Goal: Task Accomplishment & Management: Use online tool/utility

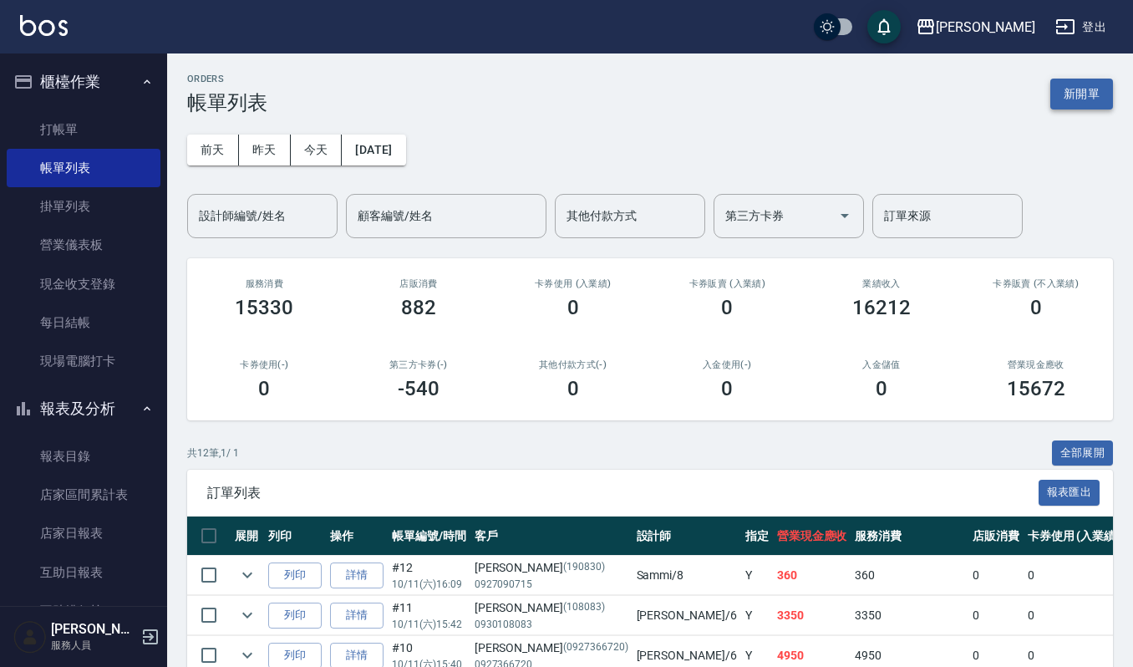
click at [1094, 98] on button "新開單" at bounding box center [1082, 94] width 63 height 31
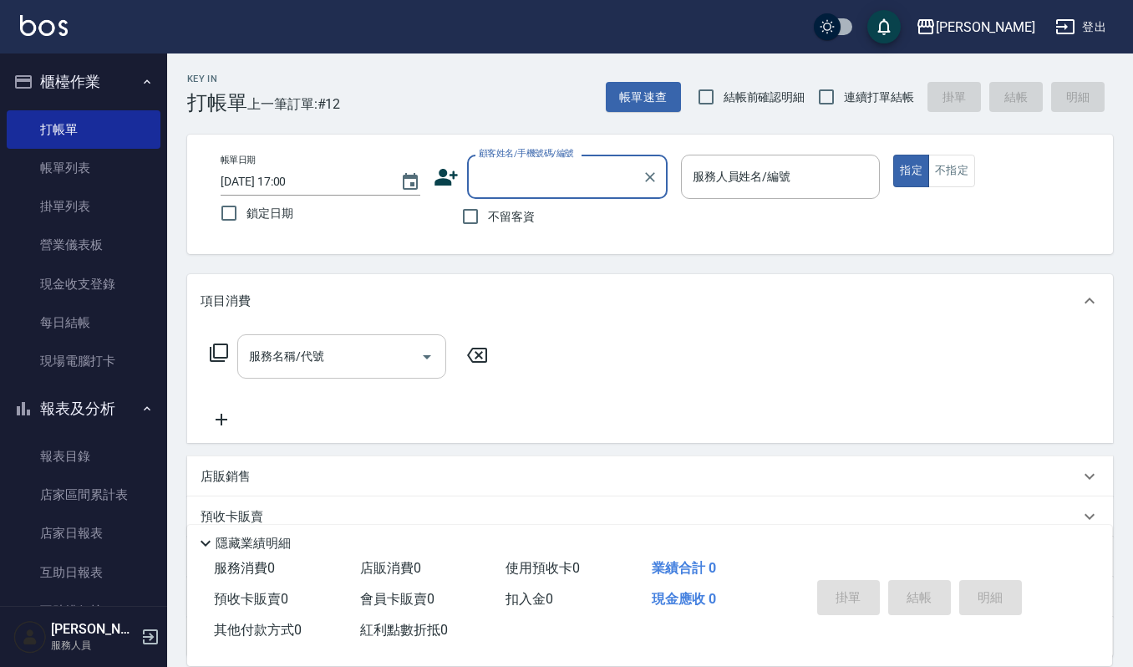
drag, startPoint x: 376, startPoint y: 342, endPoint x: 423, endPoint y: 343, distance: 46.8
click at [376, 343] on input "服務名稱/代號" at bounding box center [329, 356] width 169 height 29
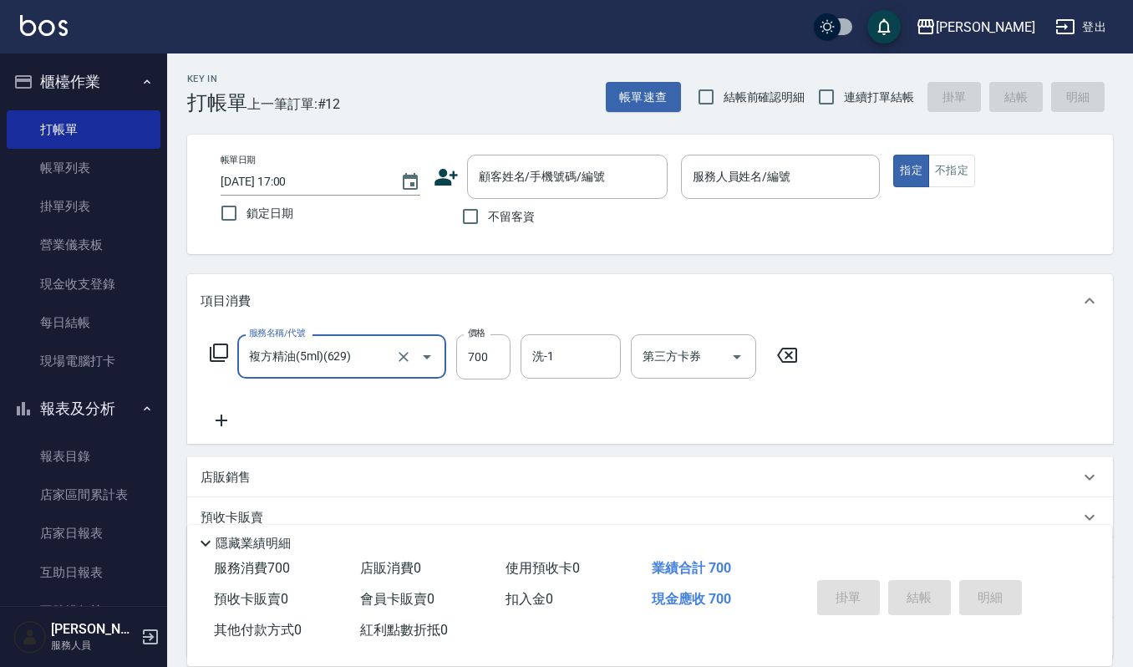
type input "複方精油(5ml)(629)"
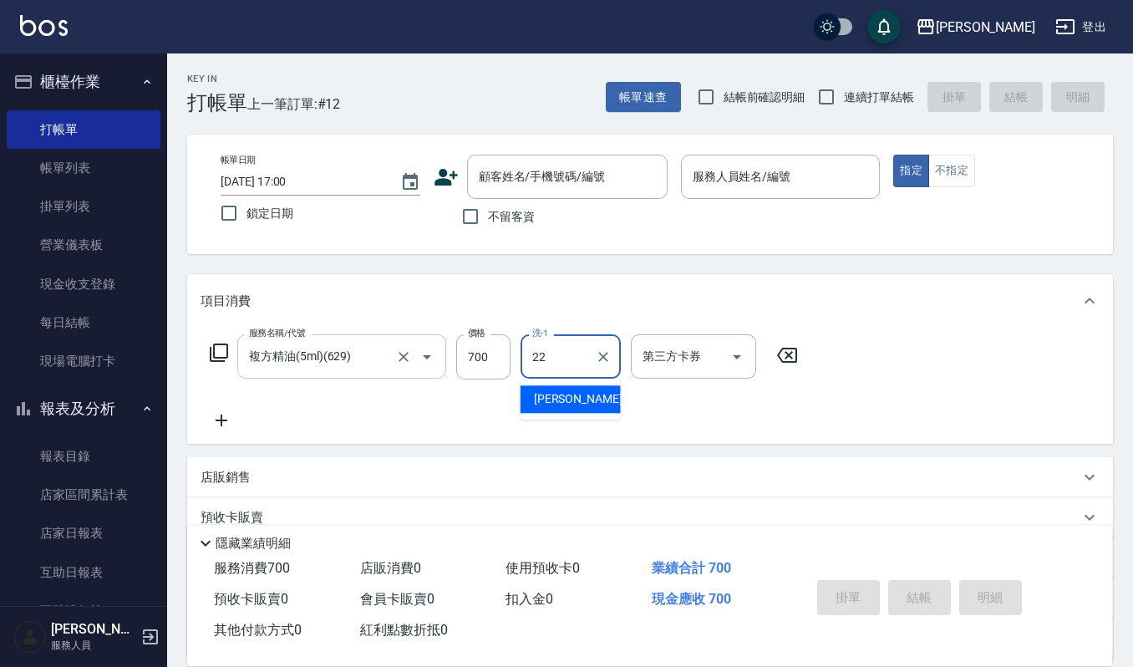
type input "宜芳-22"
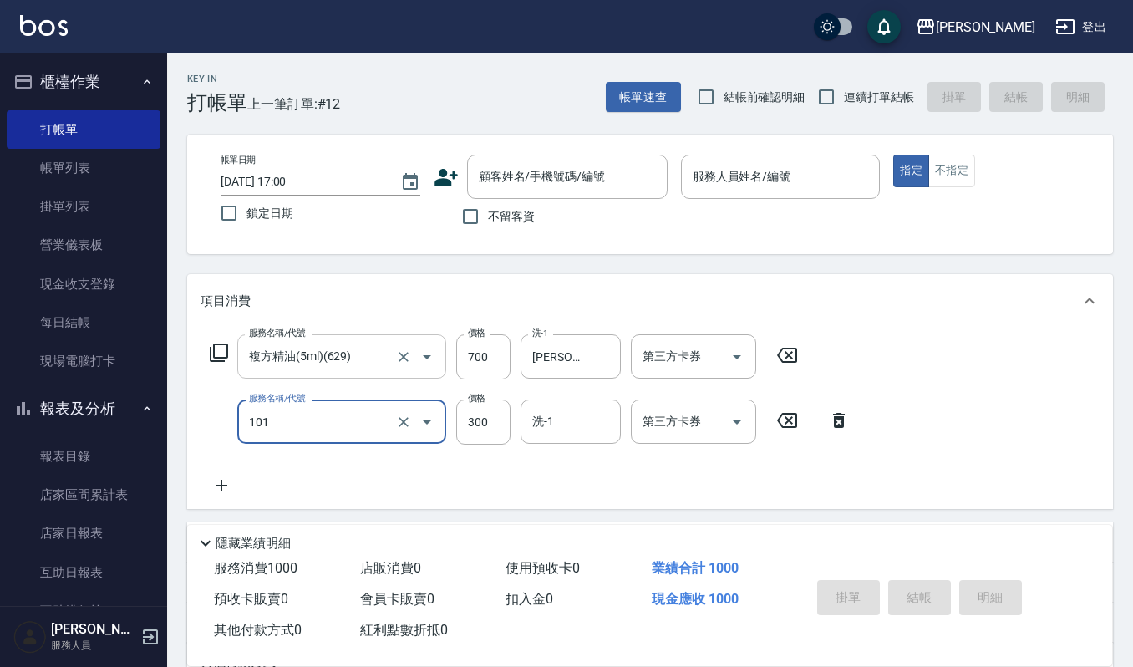
type input "一般洗髮(101)"
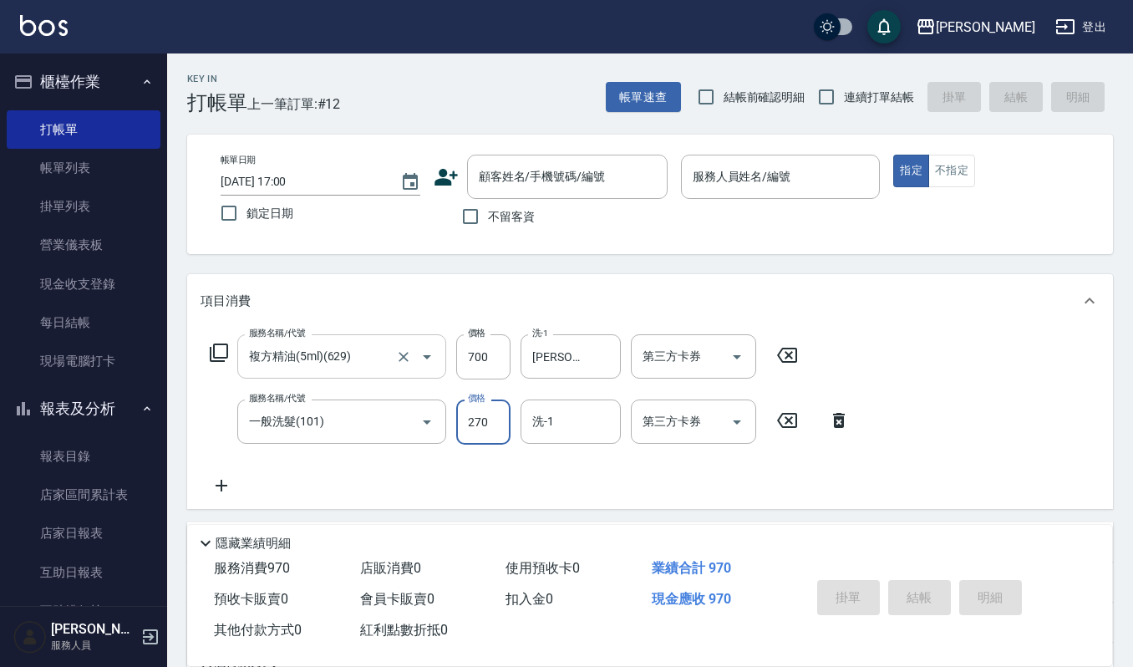
type input "270"
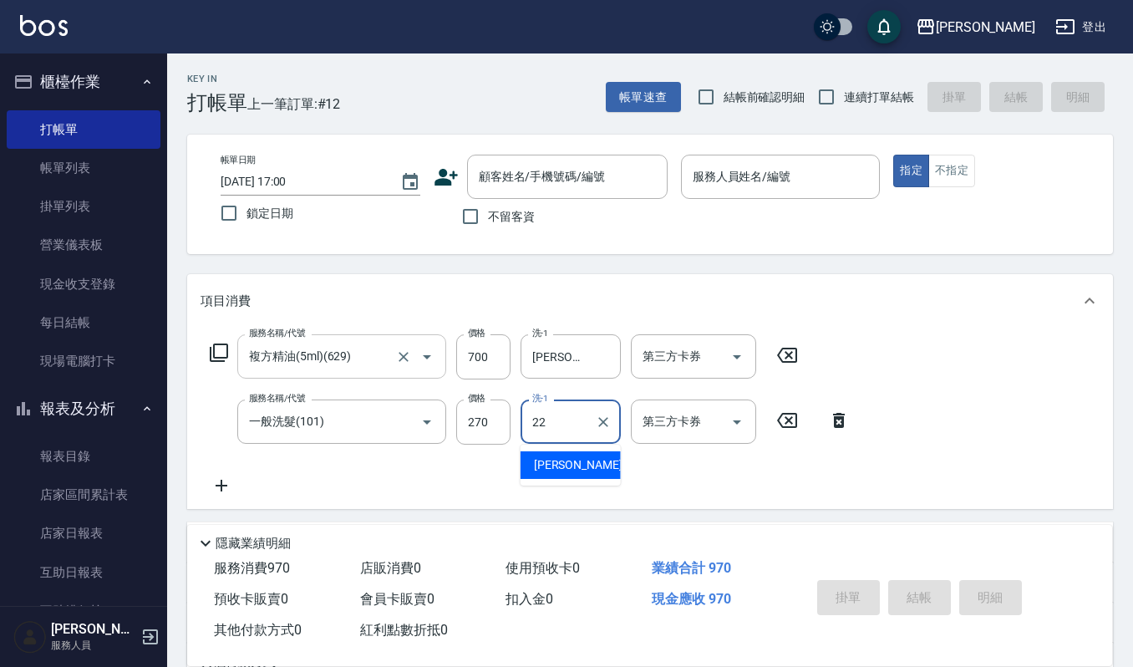
type input "宜芳-22"
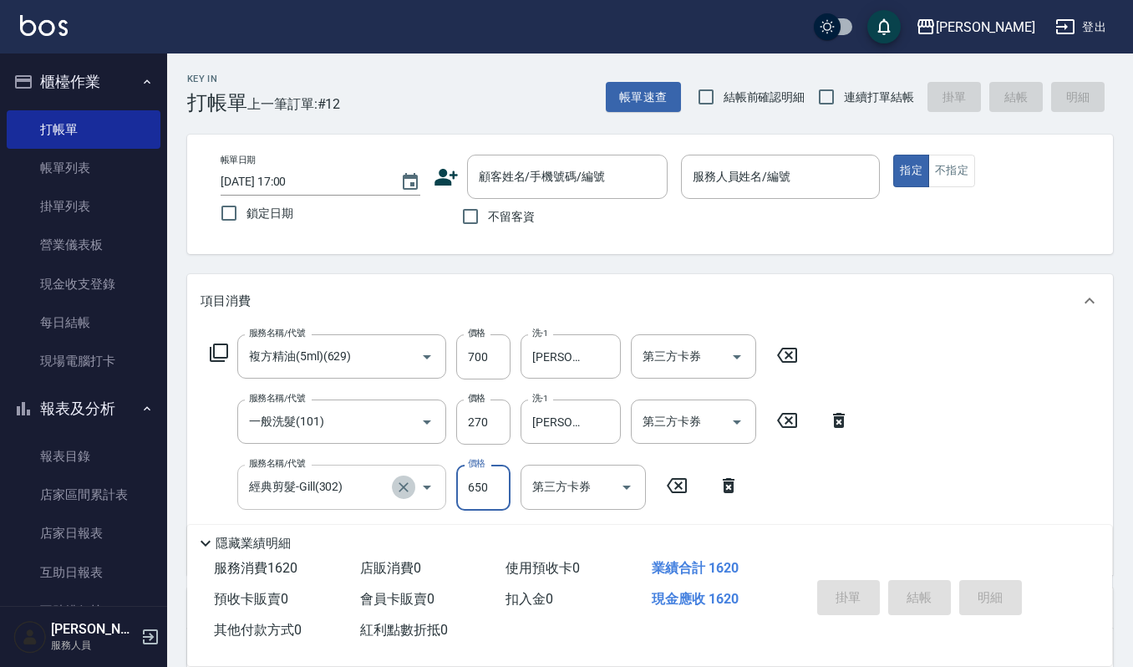
click at [402, 482] on icon "Clear" at bounding box center [403, 487] width 17 height 17
type input "經典剪髮-Gill(302)"
click at [396, 483] on icon "Clear" at bounding box center [403, 487] width 17 height 17
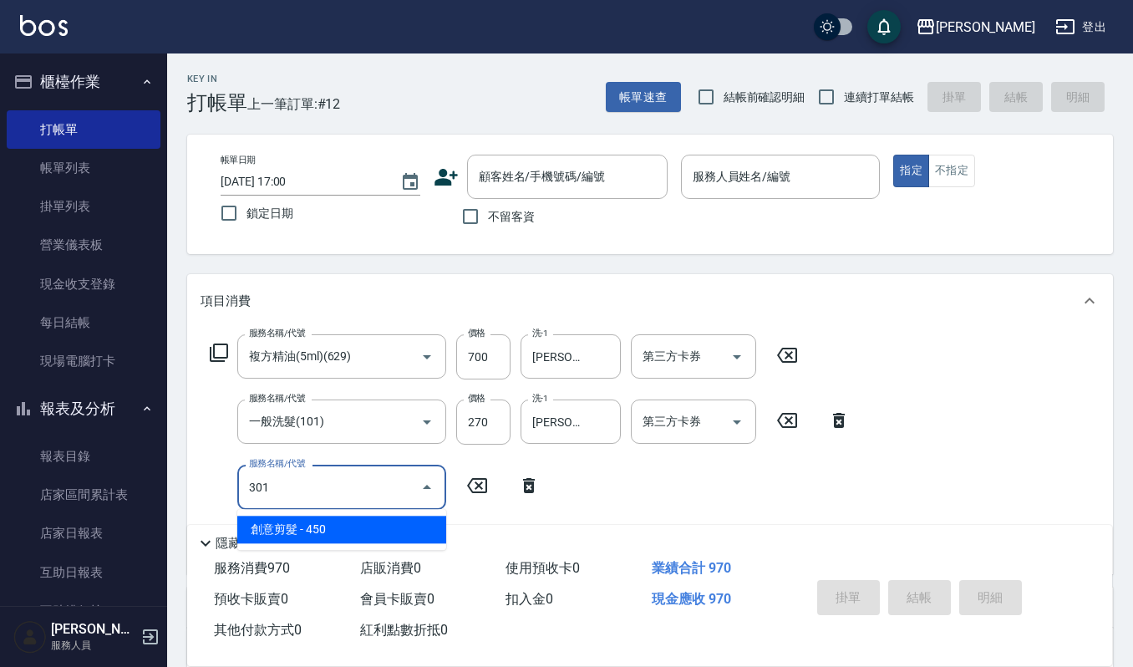
type input "創意剪髮(301)"
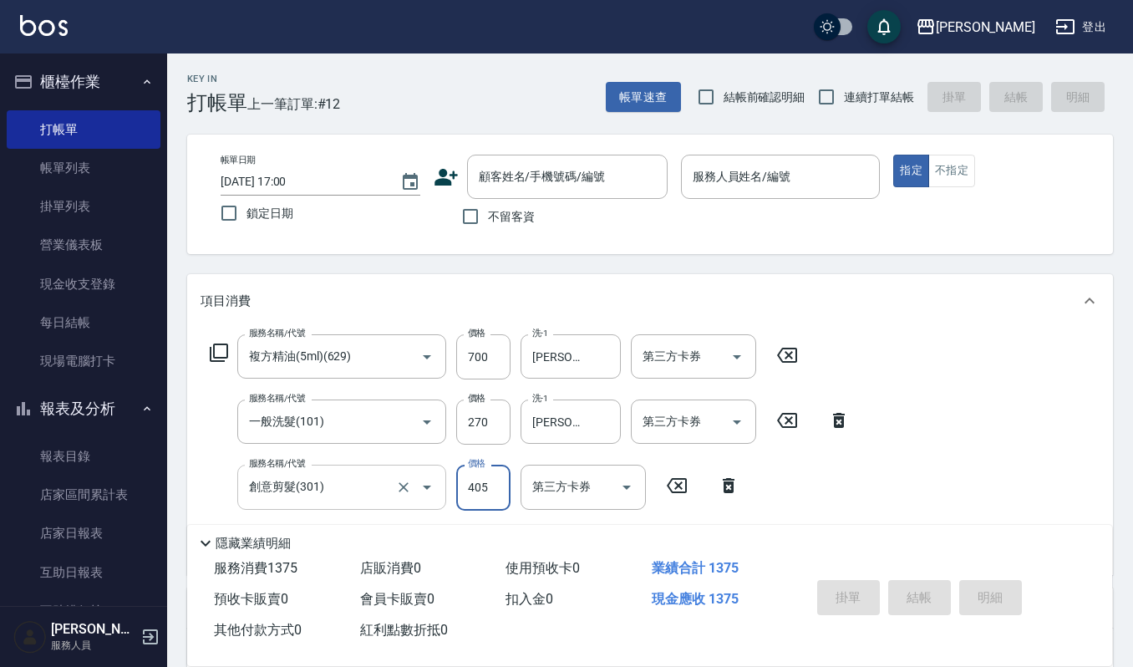
type input "405"
click at [934, 413] on div "服務名稱/代號 複方精油(5ml)(629) 服務名稱/代號 價格 700 價格 洗-1 宜芳-22 洗-1 第三方卡券 第三方卡券 服務名稱/代號 一般洗髮…" at bounding box center [650, 451] width 926 height 247
click at [576, 176] on input "顧客姓名/手機號碼/編號" at bounding box center [555, 176] width 160 height 29
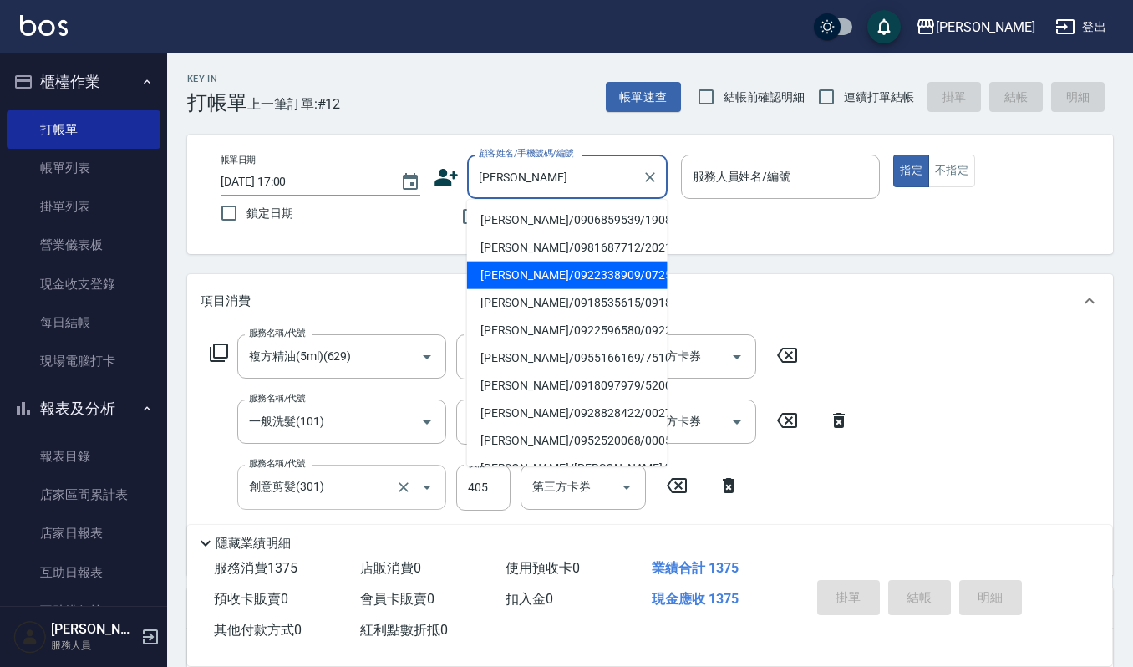
type input "黃淑媚/0922338909/07250"
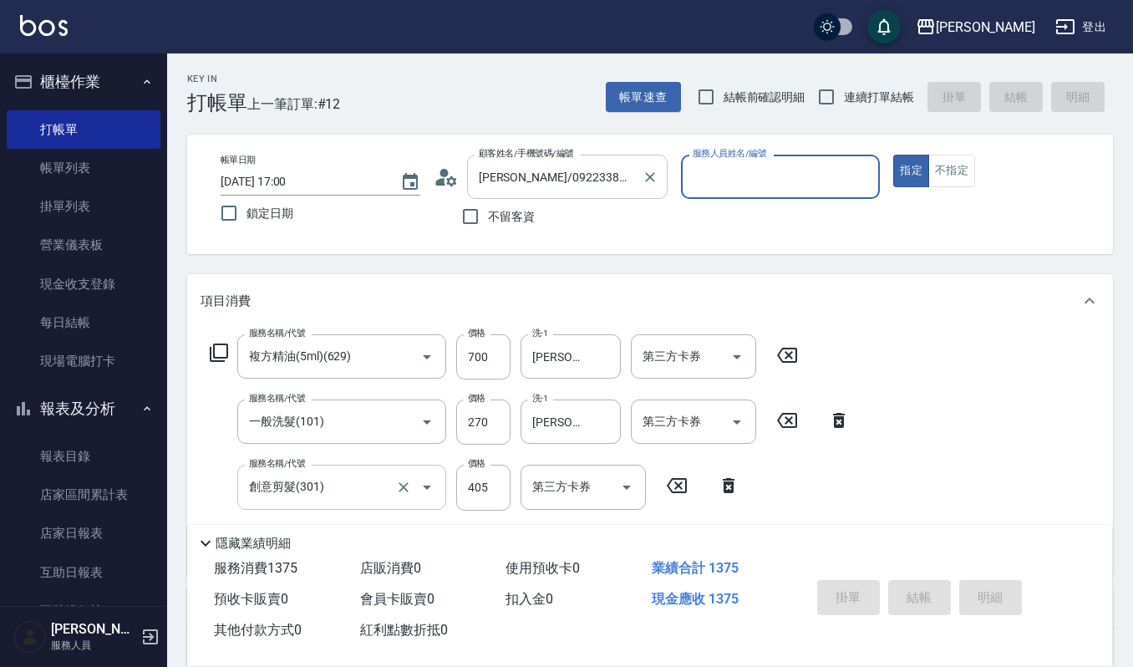
type input "Joalin-6"
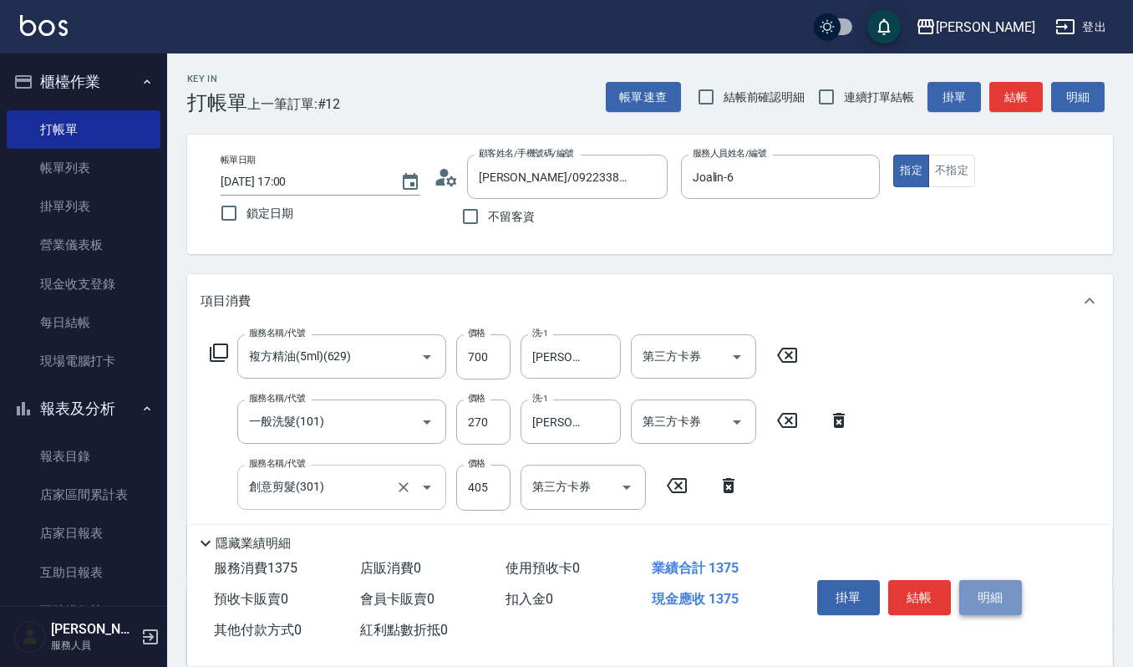
click at [1011, 600] on button "明細" at bounding box center [991, 597] width 63 height 35
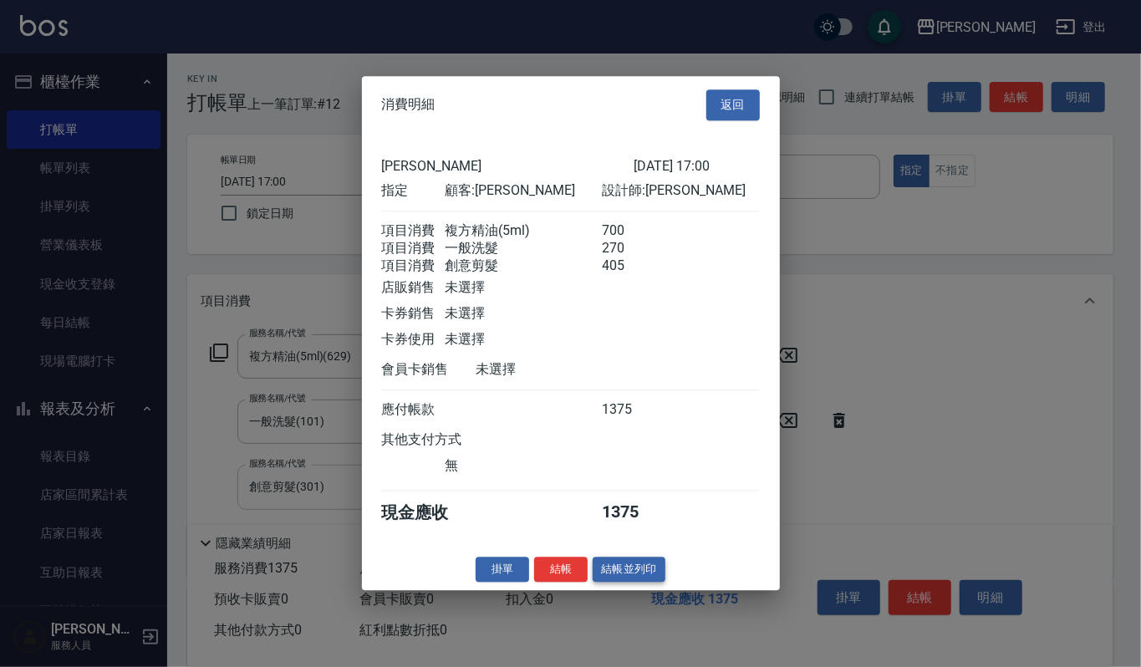
click at [633, 583] on button "結帳並列印" at bounding box center [629, 570] width 73 height 26
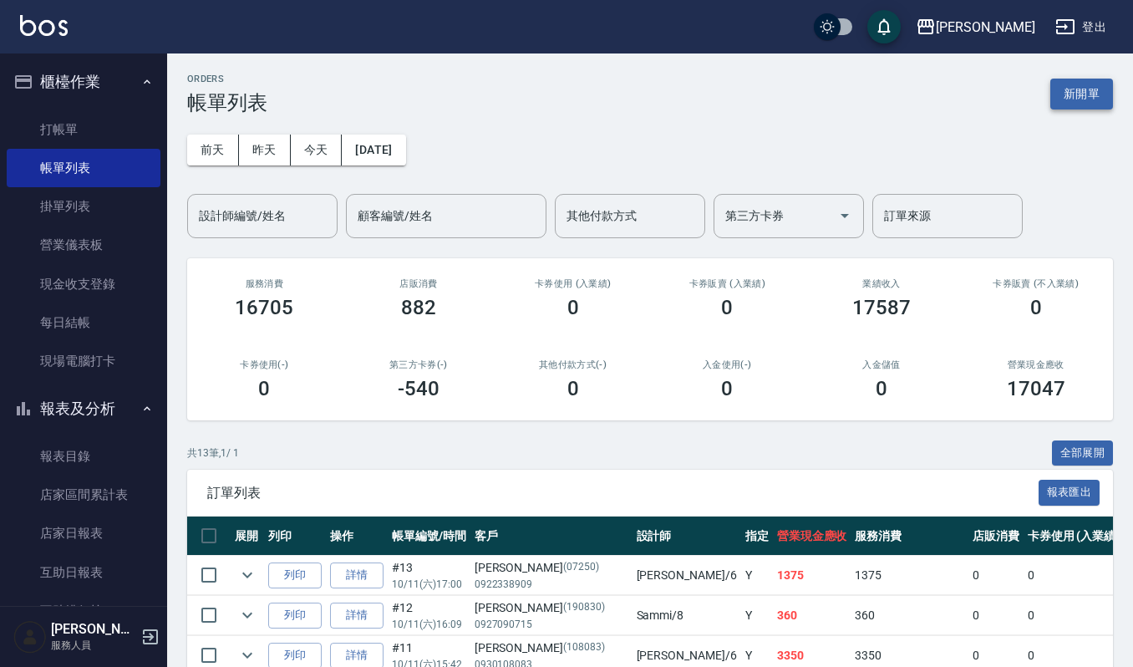
click at [1098, 108] on button "新開單" at bounding box center [1082, 94] width 63 height 31
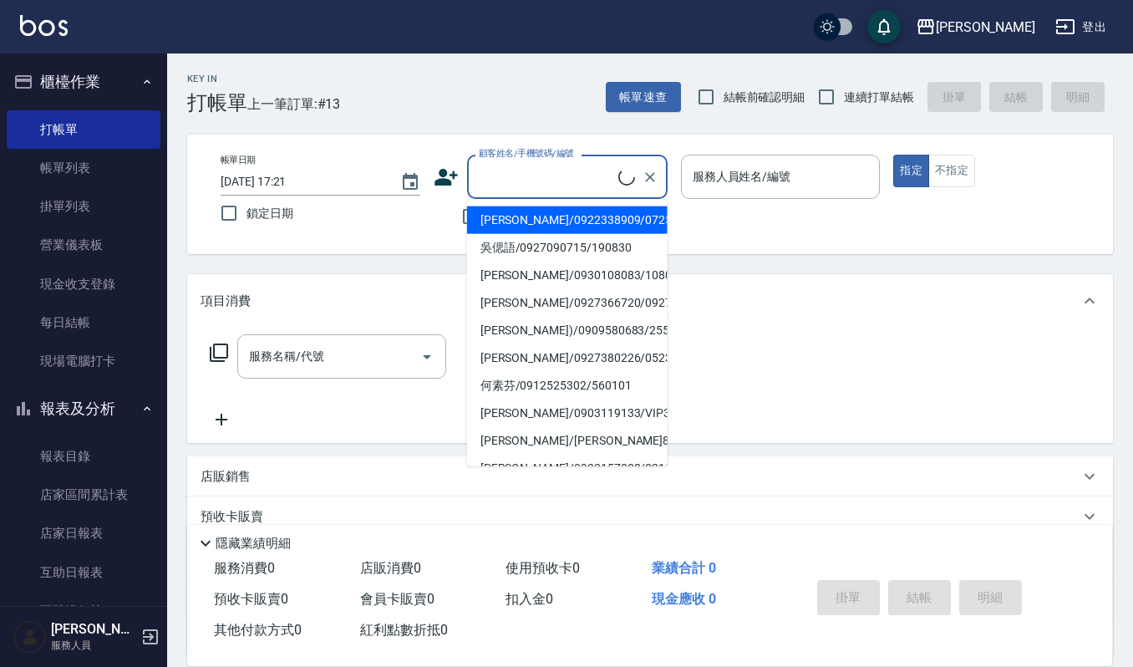
click at [563, 186] on input "顧客姓名/手機號碼/編號" at bounding box center [547, 176] width 144 height 29
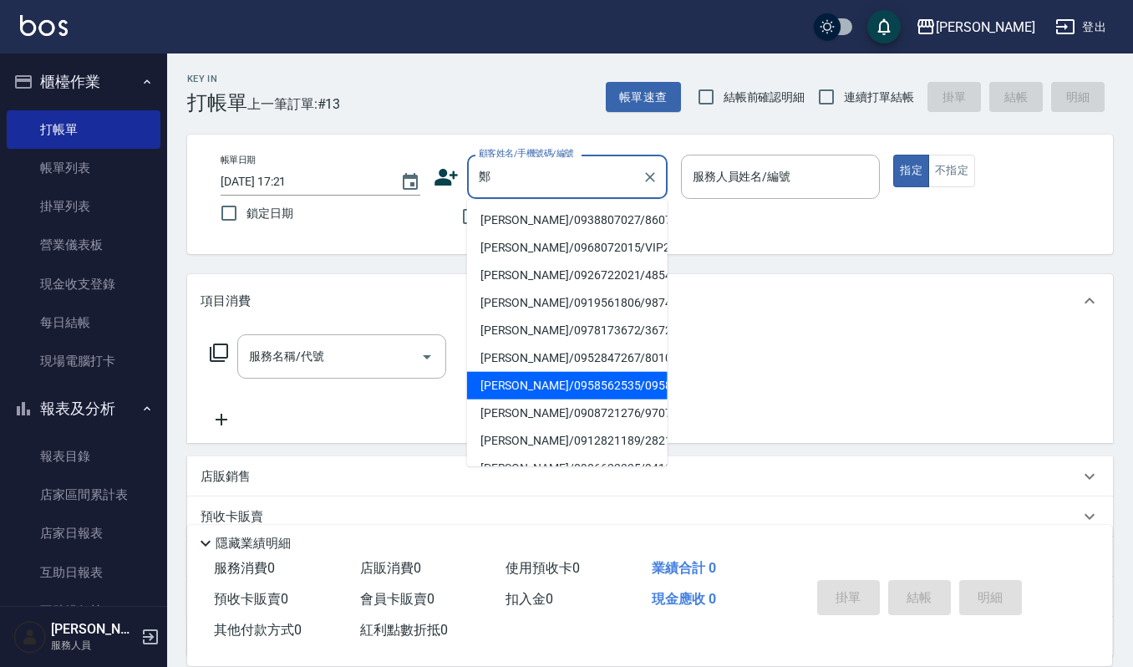
scroll to position [111, 0]
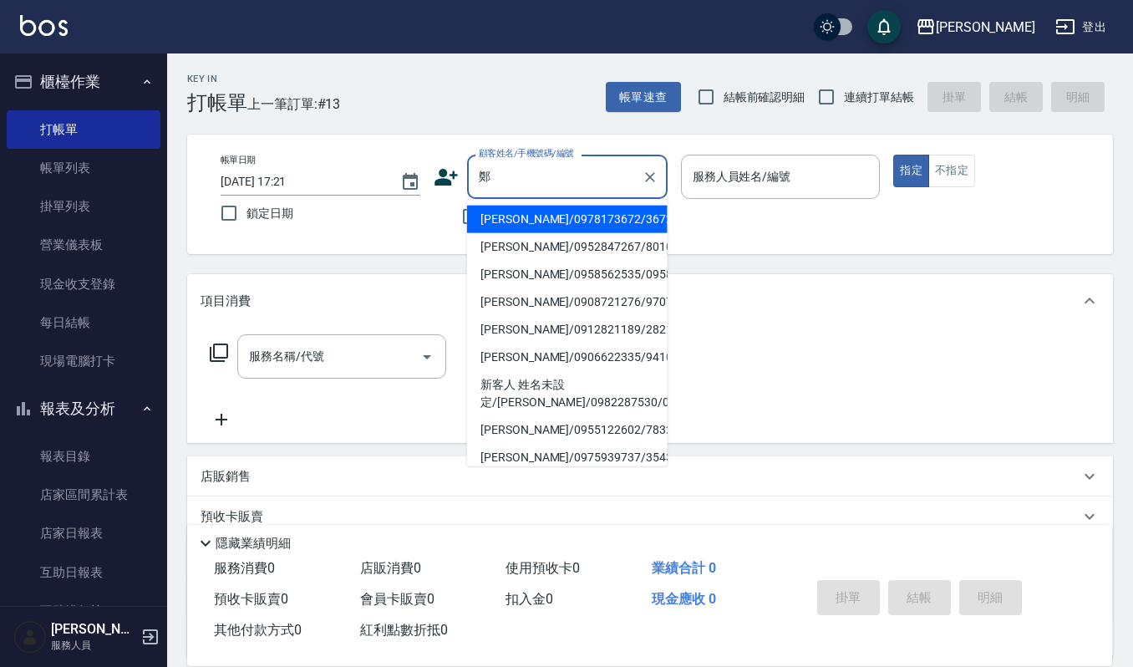
click at [550, 181] on input "鄭" at bounding box center [555, 176] width 160 height 29
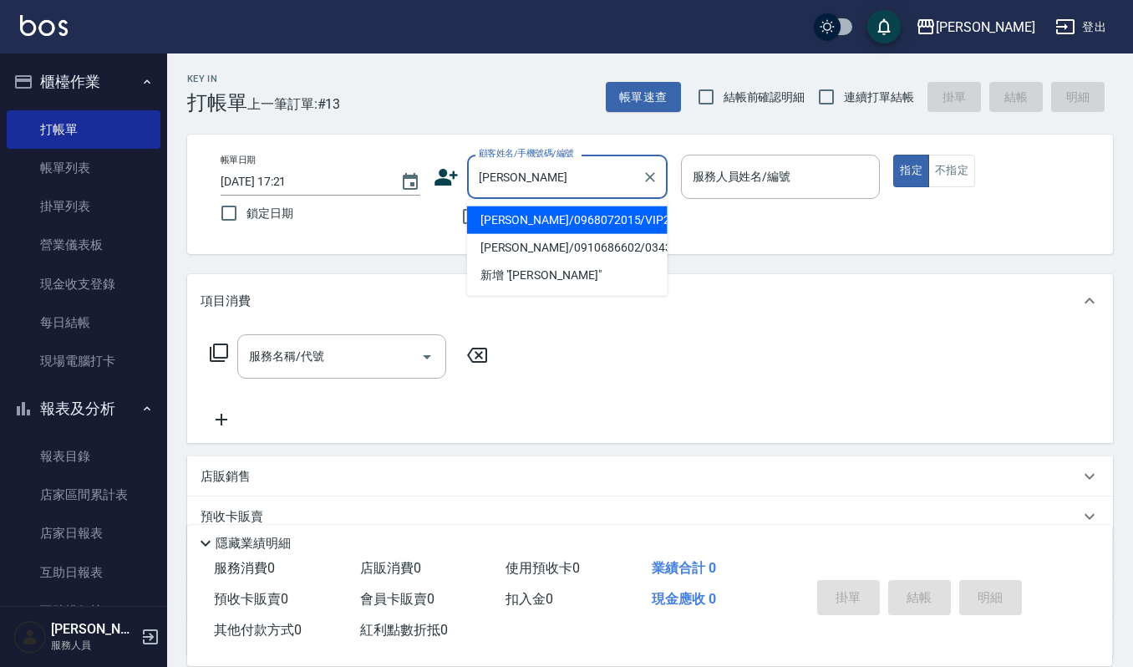
type input "鄭雯"
click at [540, 188] on input "顧客姓名/手機號碼/編號" at bounding box center [555, 176] width 160 height 29
click at [526, 219] on li "鄭雯霞/0968072015/VIP2788" at bounding box center [567, 220] width 201 height 28
type input "鄭雯霞/0968072015/VIP2788"
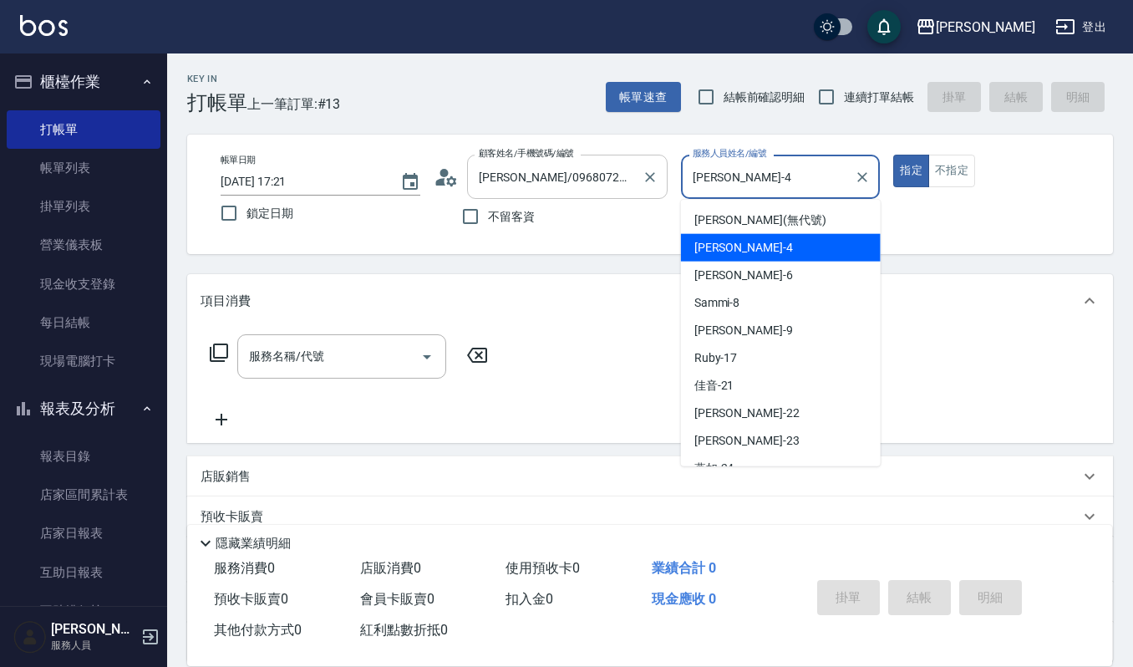
drag, startPoint x: 737, startPoint y: 171, endPoint x: 627, endPoint y: 185, distance: 111.2
click at [627, 185] on div "帳單日期 2025/10/11 17:21 鎖定日期 顧客姓名/手機號碼/編號 鄭雯霞/0968072015/VIP2788 顧客姓名/手機號碼/編號 不留客…" at bounding box center [650, 194] width 886 height 79
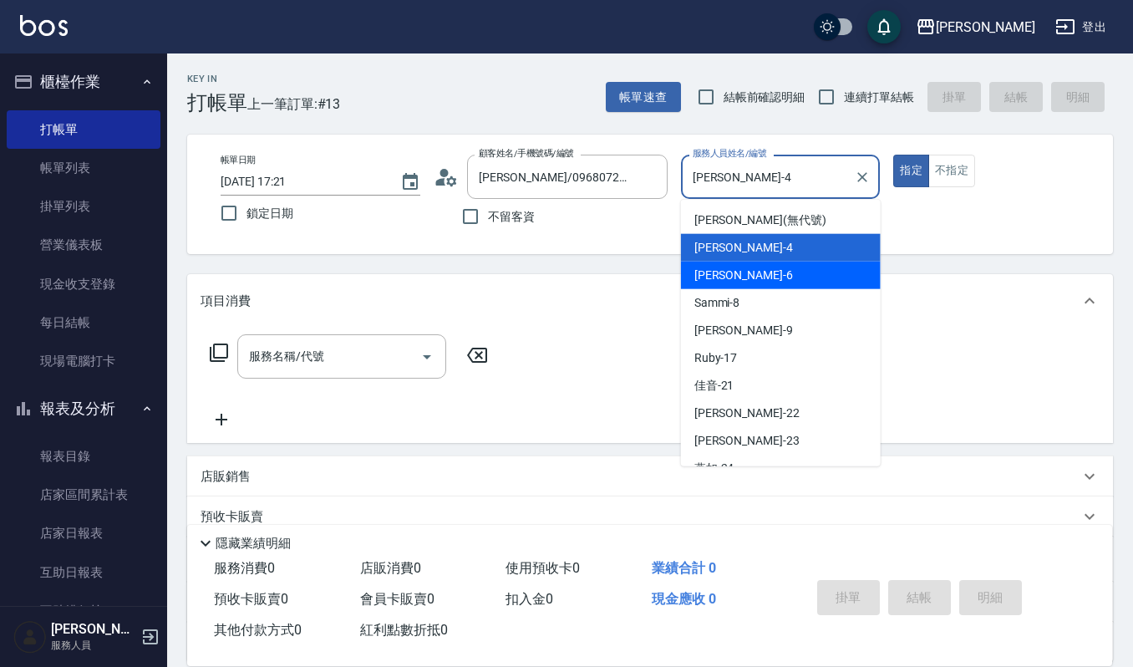
click at [746, 269] on div "Joalin -6" at bounding box center [781, 276] width 200 height 28
type input "Joalin-6"
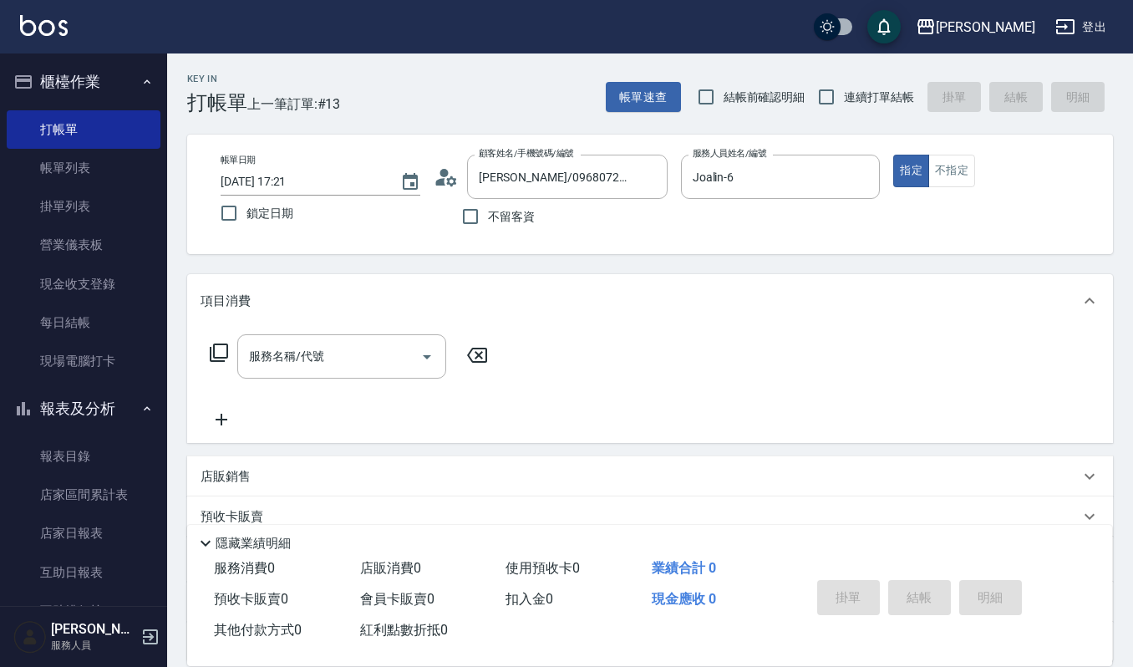
click at [304, 379] on div "服務名稱/代號 服務名稱/代號" at bounding box center [350, 381] width 298 height 95
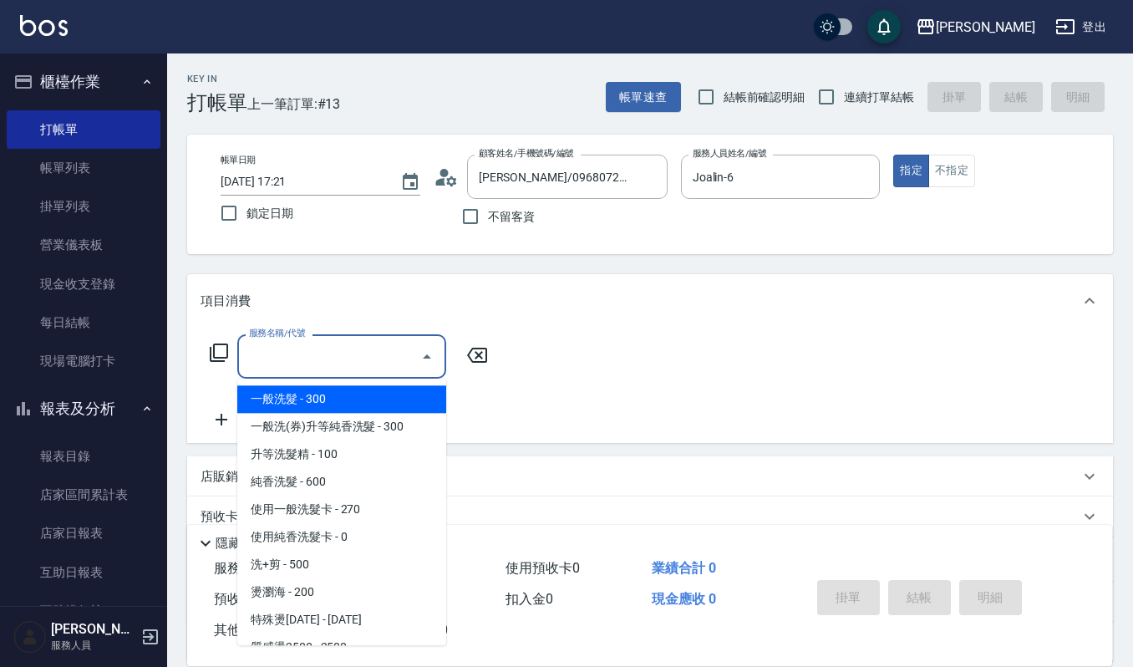
click at [325, 353] on input "服務名稱/代號" at bounding box center [329, 356] width 169 height 29
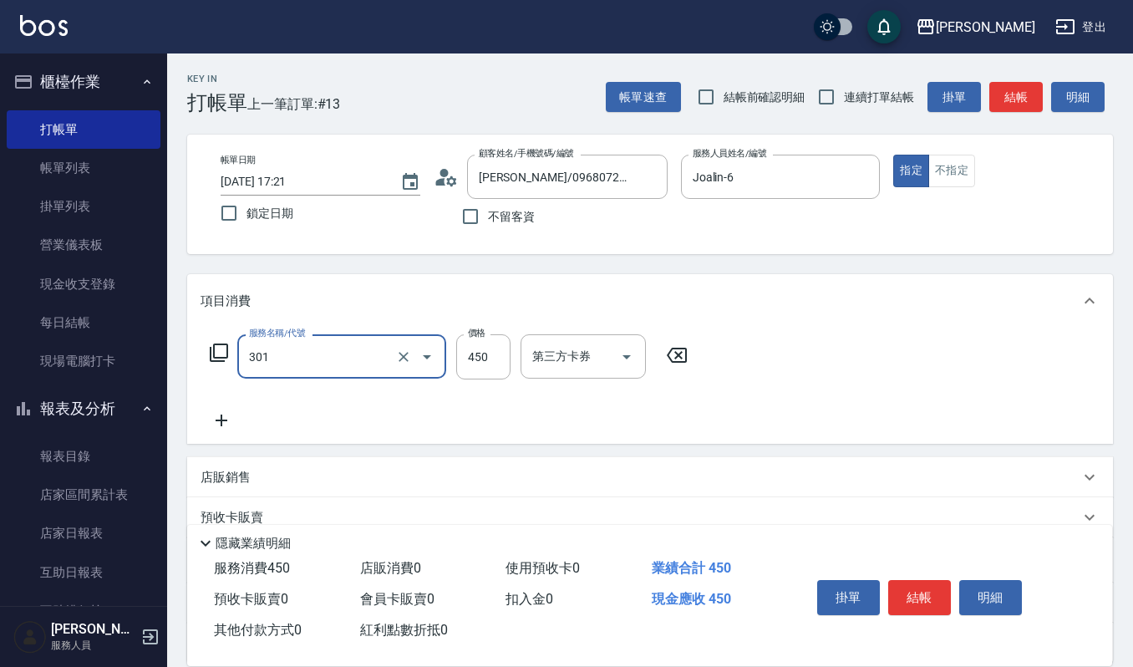
type input "創意剪髮(301)"
type input "360"
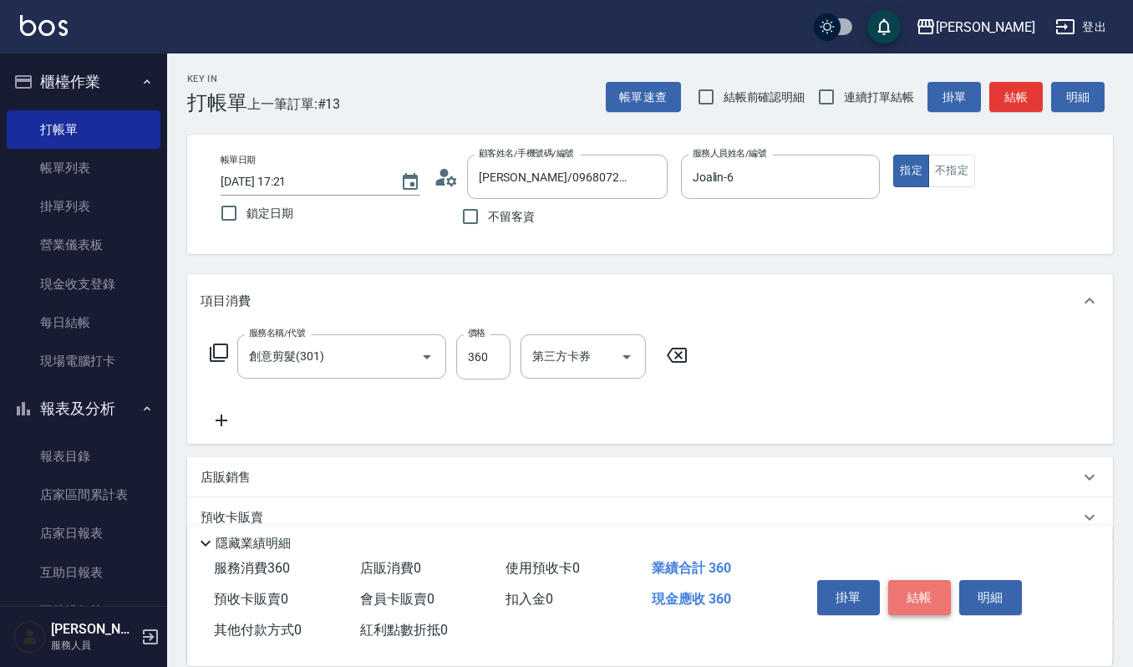
click at [943, 595] on button "結帳" at bounding box center [920, 597] width 63 height 35
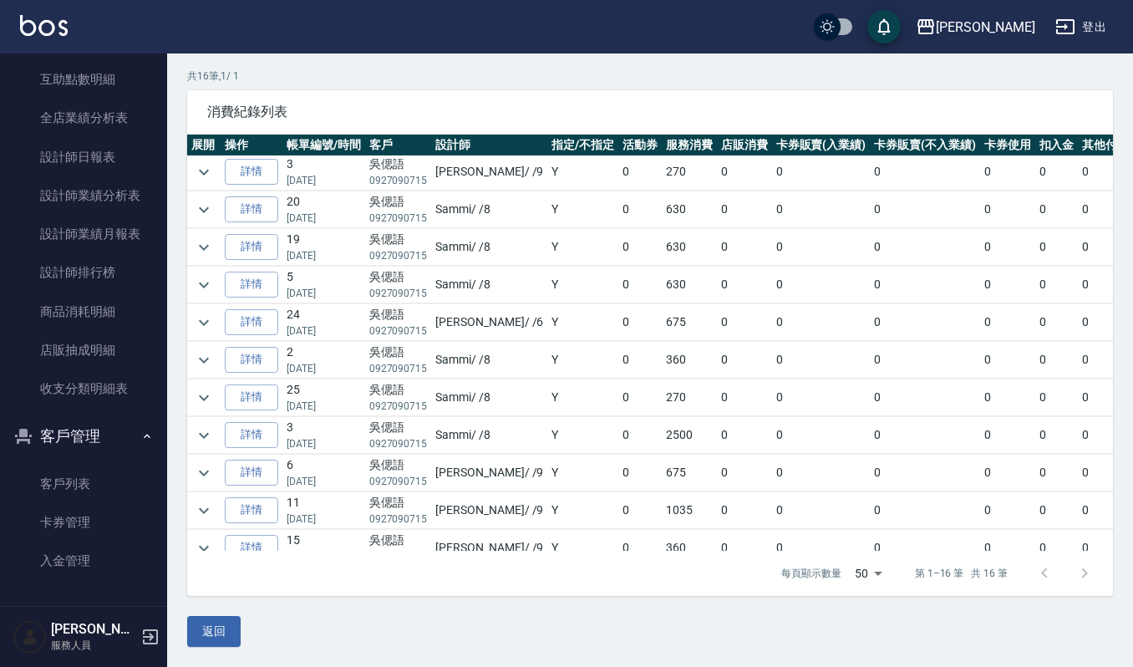
scroll to position [232, 0]
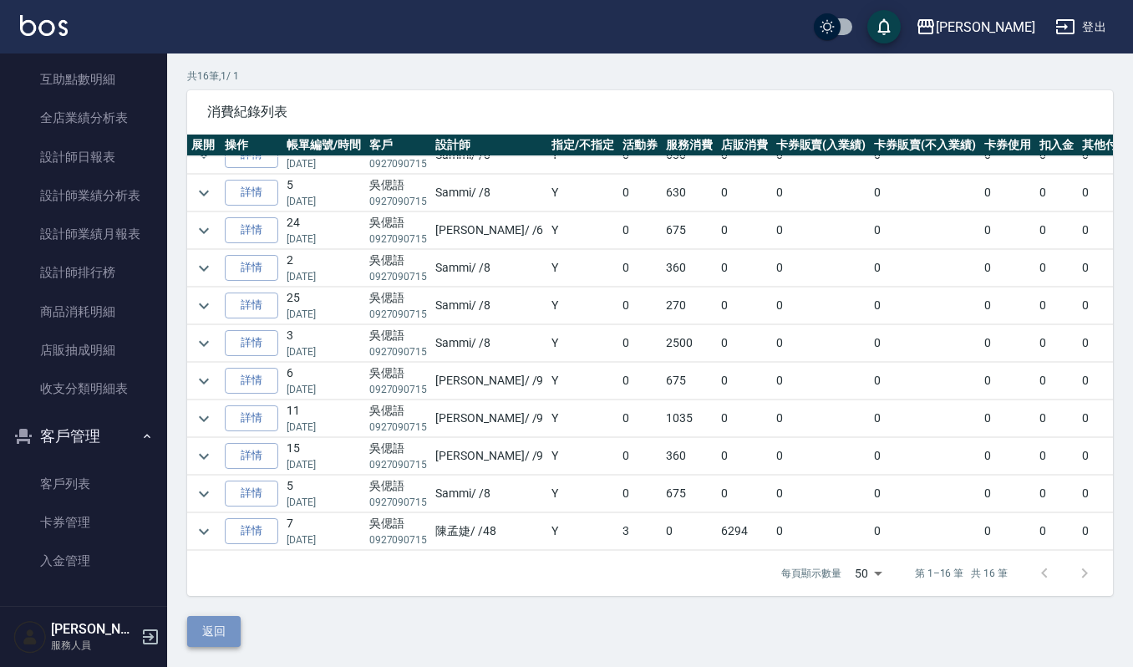
click at [235, 639] on button "返回" at bounding box center [213, 631] width 53 height 31
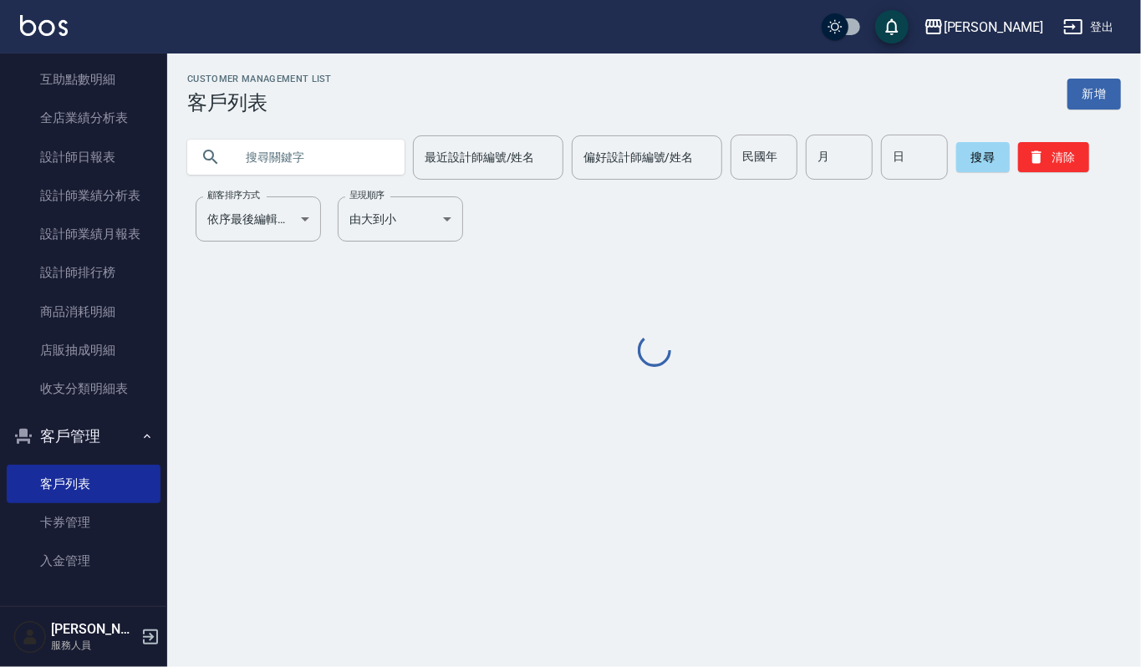
click at [331, 144] on input "text" at bounding box center [312, 157] width 157 height 45
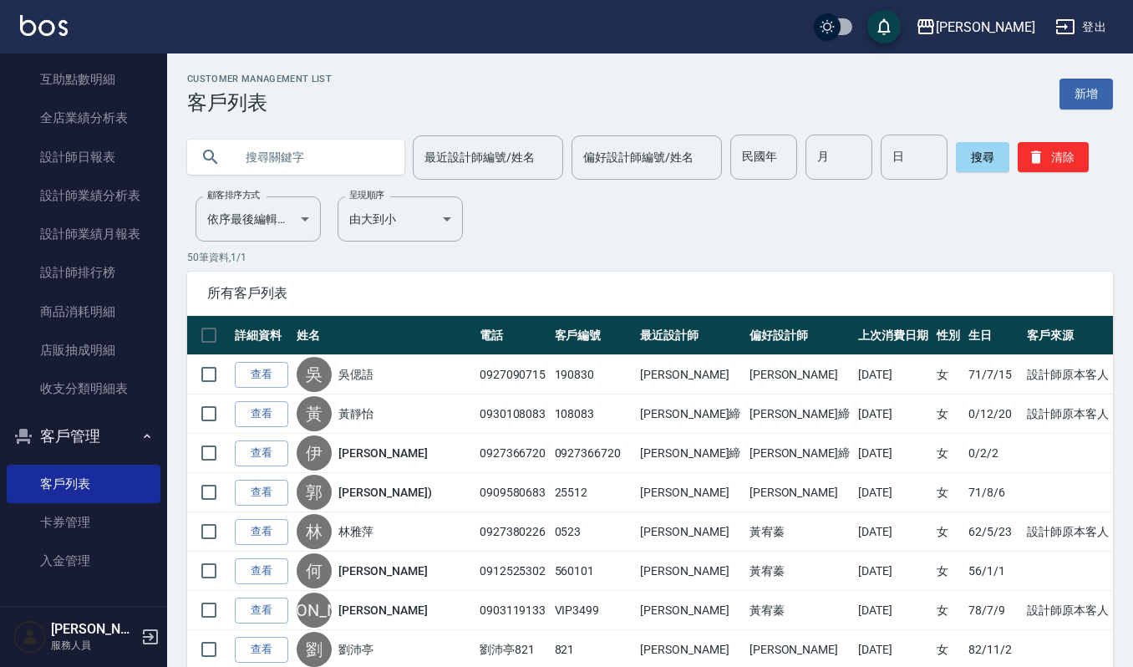
click at [311, 157] on input "text" at bounding box center [312, 157] width 157 height 45
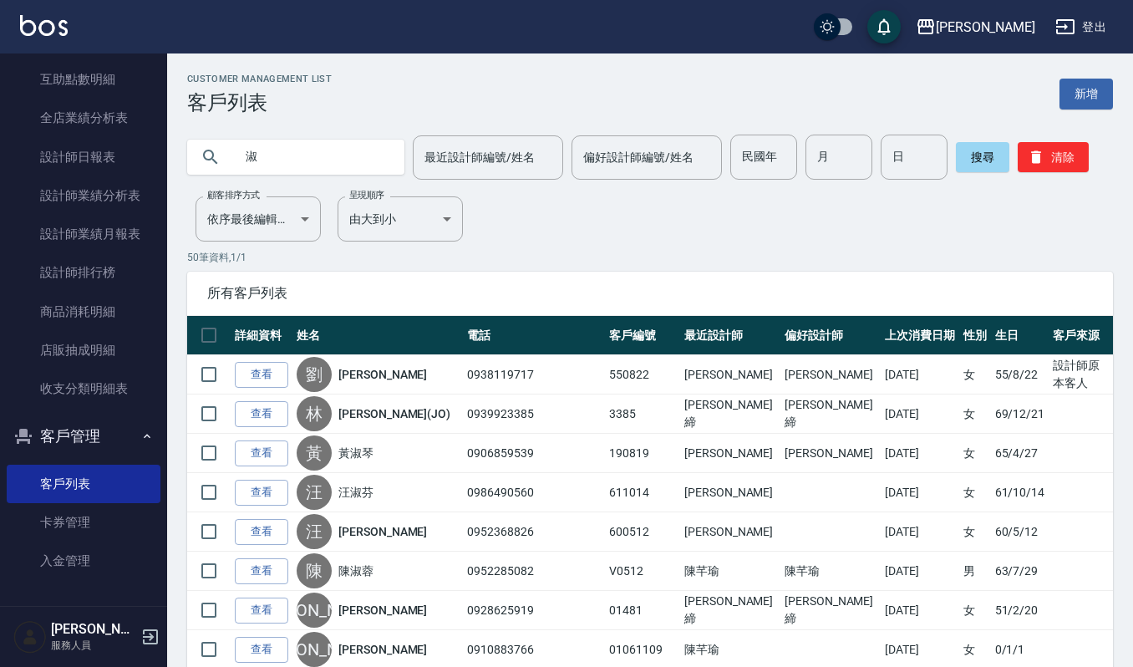
drag, startPoint x: 291, startPoint y: 154, endPoint x: 207, endPoint y: 145, distance: 84.1
click at [207, 145] on div "淑" at bounding box center [295, 157] width 217 height 35
click at [279, 167] on input "淑" at bounding box center [312, 157] width 157 height 45
click at [232, 149] on div "淑" at bounding box center [295, 157] width 217 height 35
click at [251, 149] on input "淑" at bounding box center [312, 157] width 157 height 45
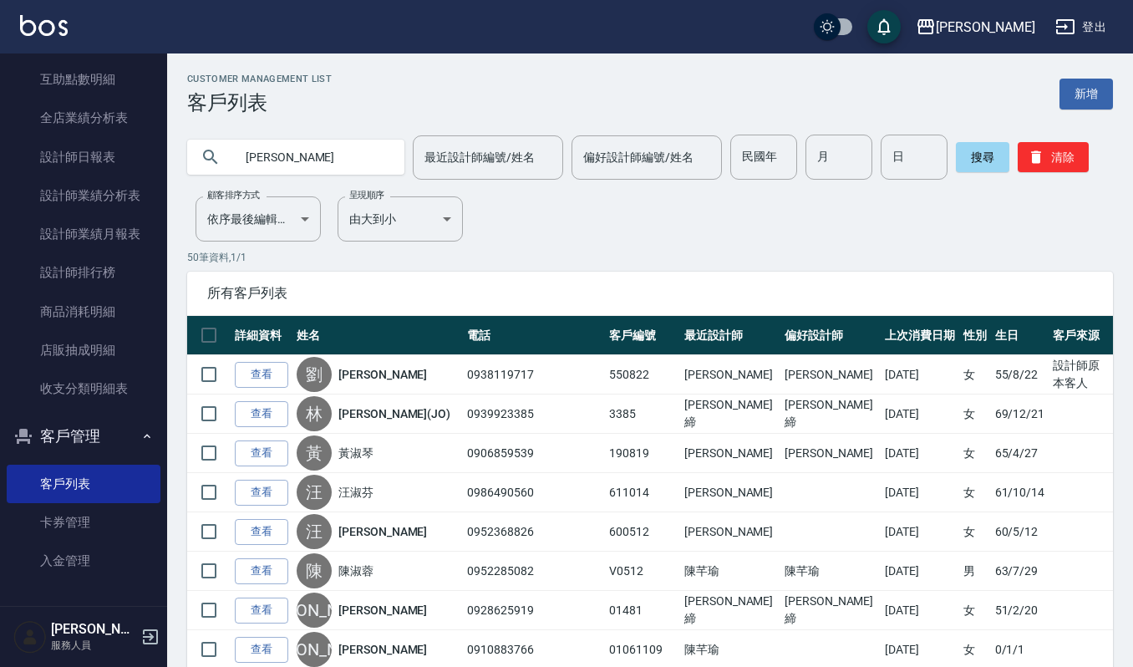
type input "黃淑"
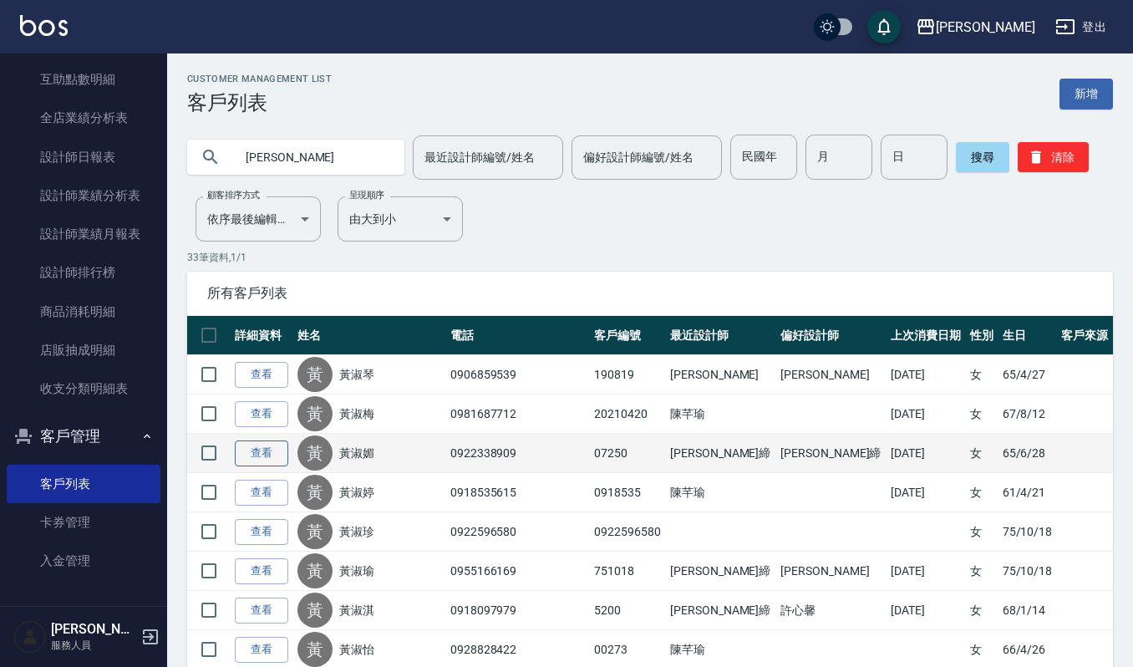
click at [274, 453] on link "查看" at bounding box center [261, 454] width 53 height 26
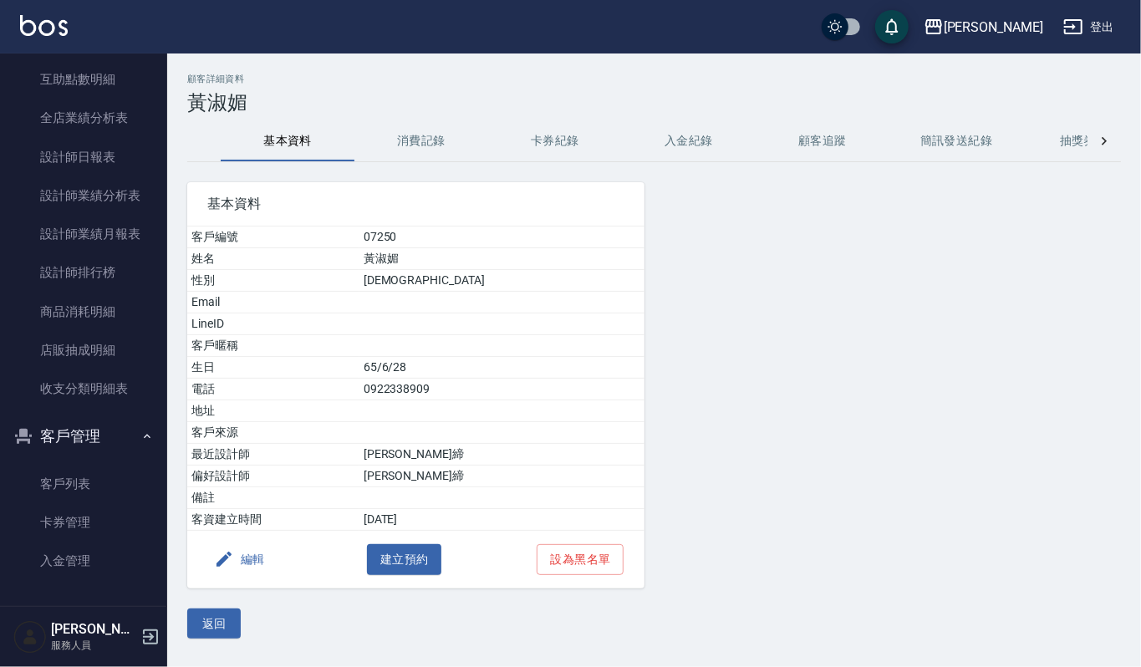
click at [371, 117] on div "顧客詳細資料 黃淑媚 基本資料 消費記錄 卡券紀錄 入金紀錄 顧客追蹤 簡訊發送紀錄 抽獎券紀錄 基本資料 客戶編號 07250 姓名 黃淑媚 性別 FEMA…" at bounding box center [654, 356] width 974 height 565
click at [419, 139] on button "消費記錄" at bounding box center [421, 141] width 134 height 40
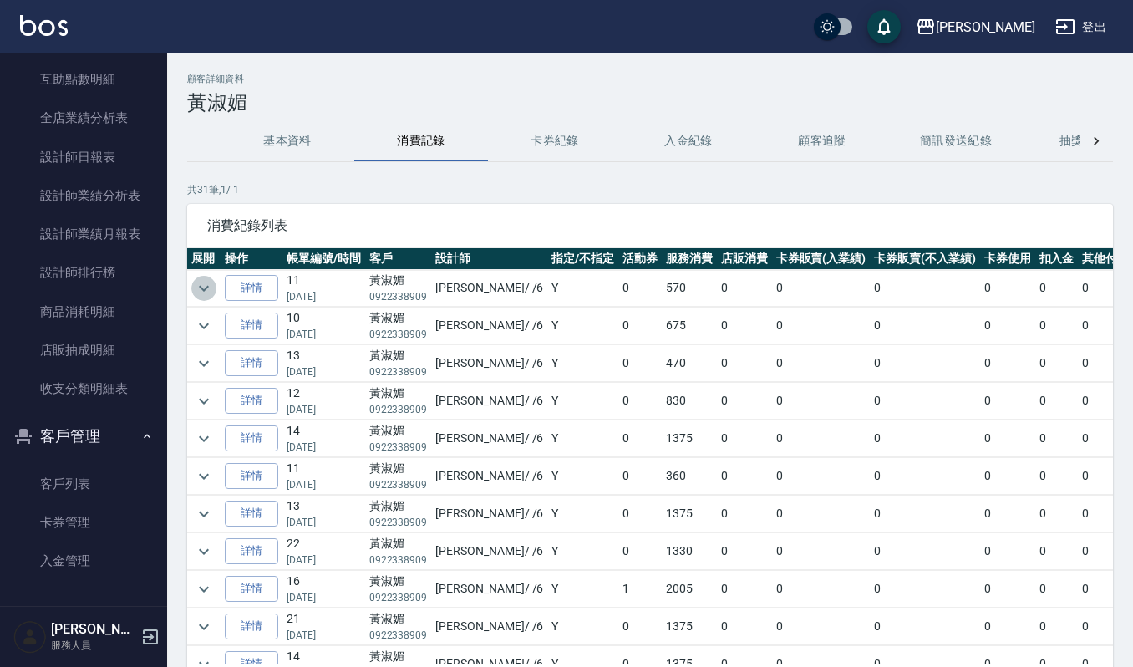
click at [196, 281] on icon "expand row" at bounding box center [204, 288] width 20 height 20
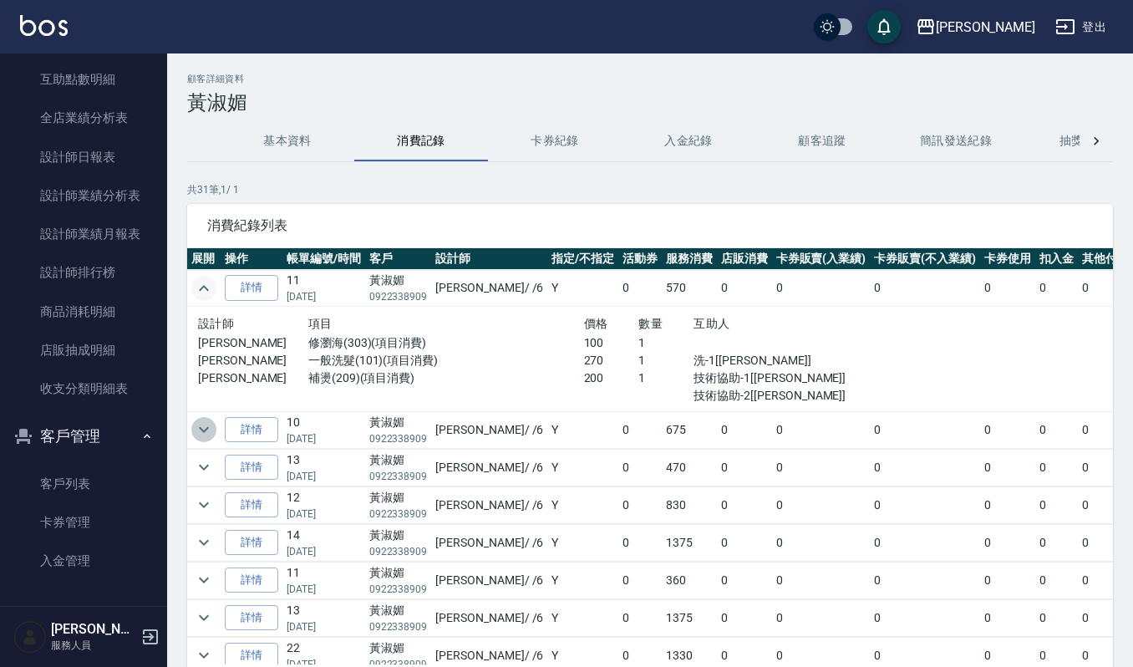
click at [205, 433] on icon "expand row" at bounding box center [204, 430] width 20 height 20
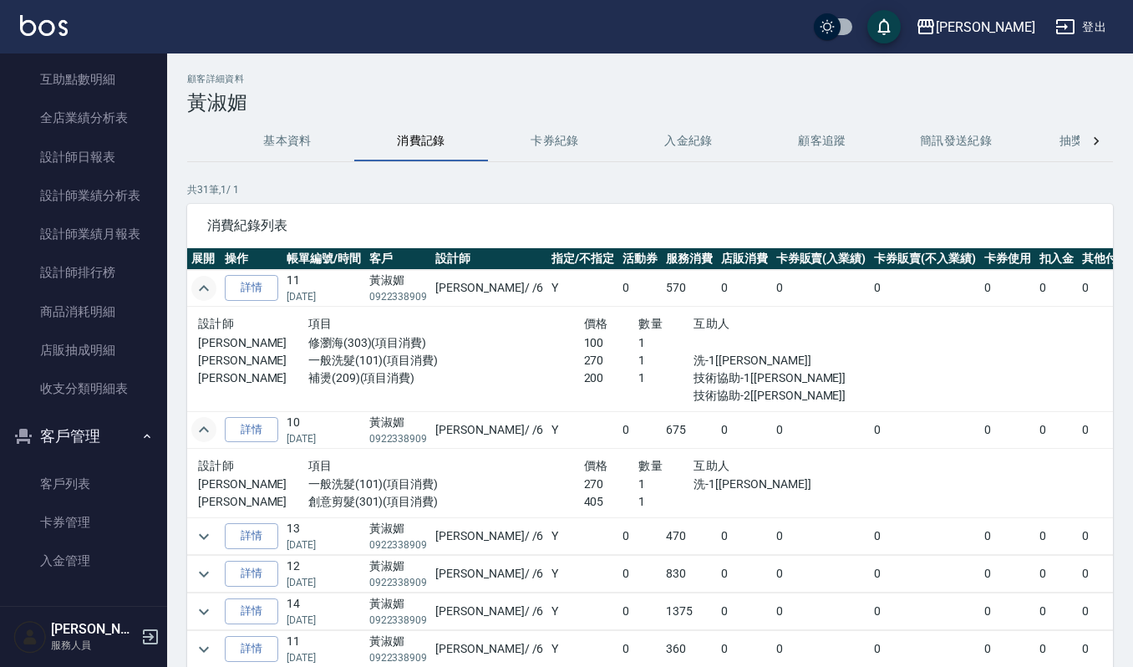
click at [32, 32] on img at bounding box center [44, 25] width 48 height 21
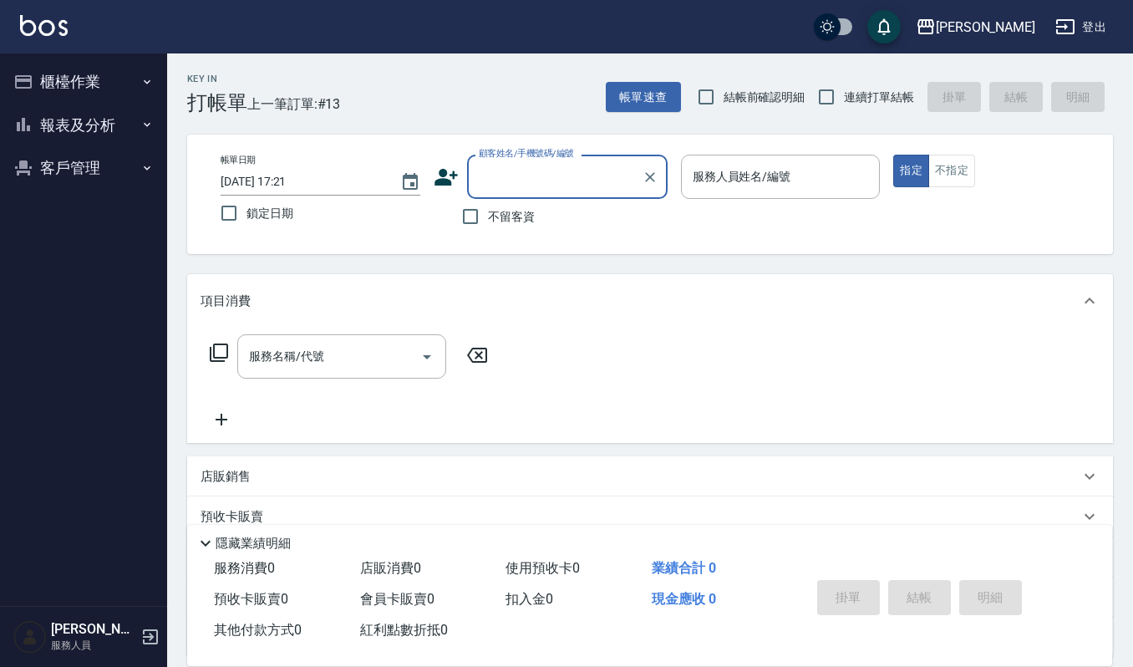
click at [72, 160] on button "客戶管理" at bounding box center [84, 167] width 154 height 43
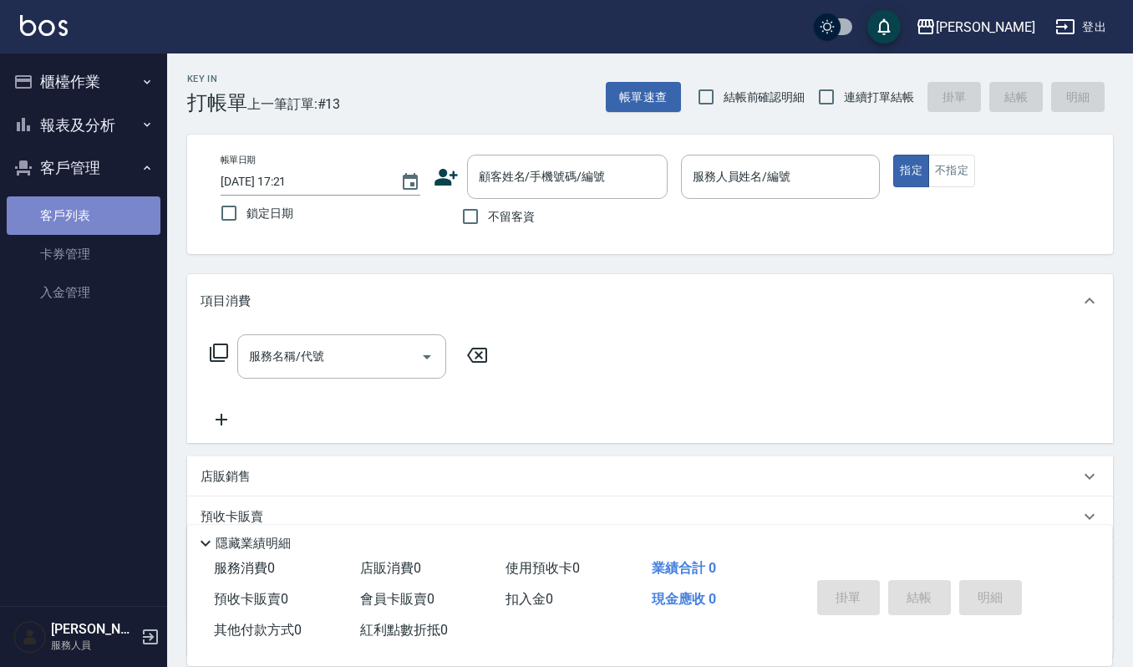
click at [109, 216] on link "客戶列表" at bounding box center [84, 215] width 154 height 38
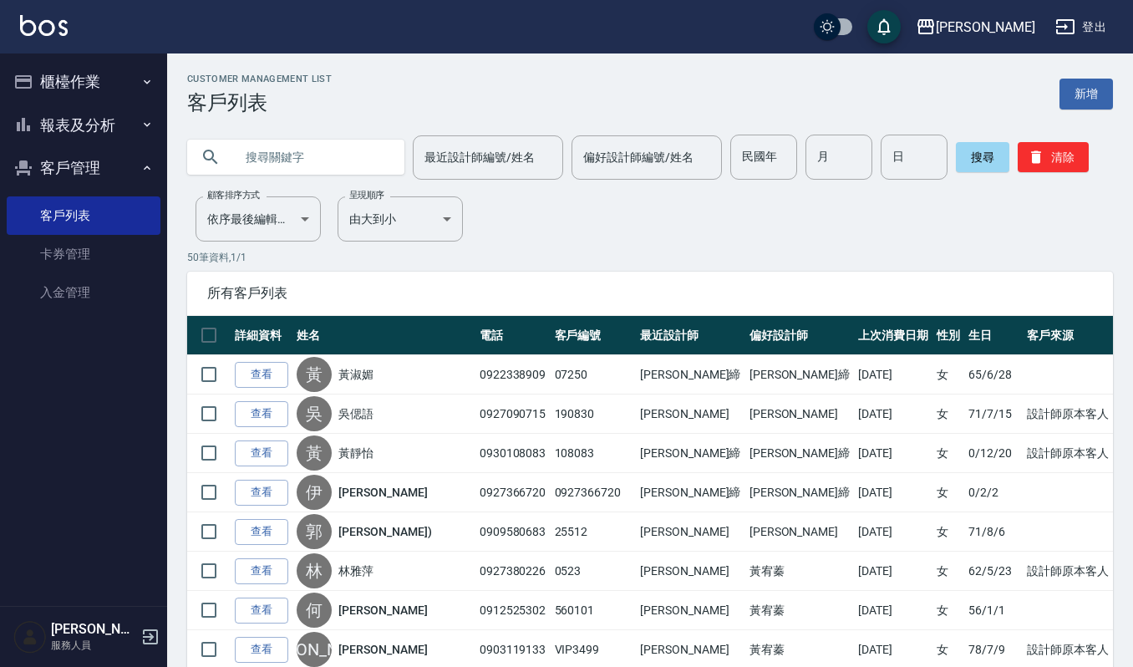
click at [358, 151] on input "text" at bounding box center [312, 157] width 157 height 45
type input "鄭雯"
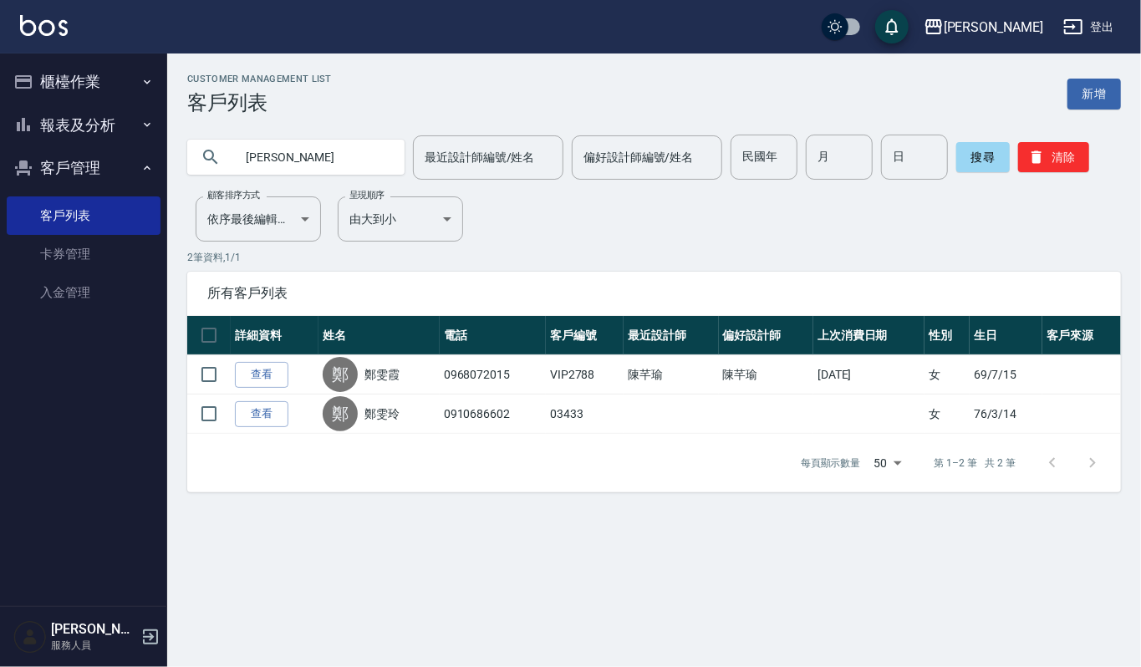
drag, startPoint x: 348, startPoint y: 147, endPoint x: 201, endPoint y: 138, distance: 147.4
click at [201, 138] on div "鄭雯" at bounding box center [295, 157] width 217 height 45
type input "瓊"
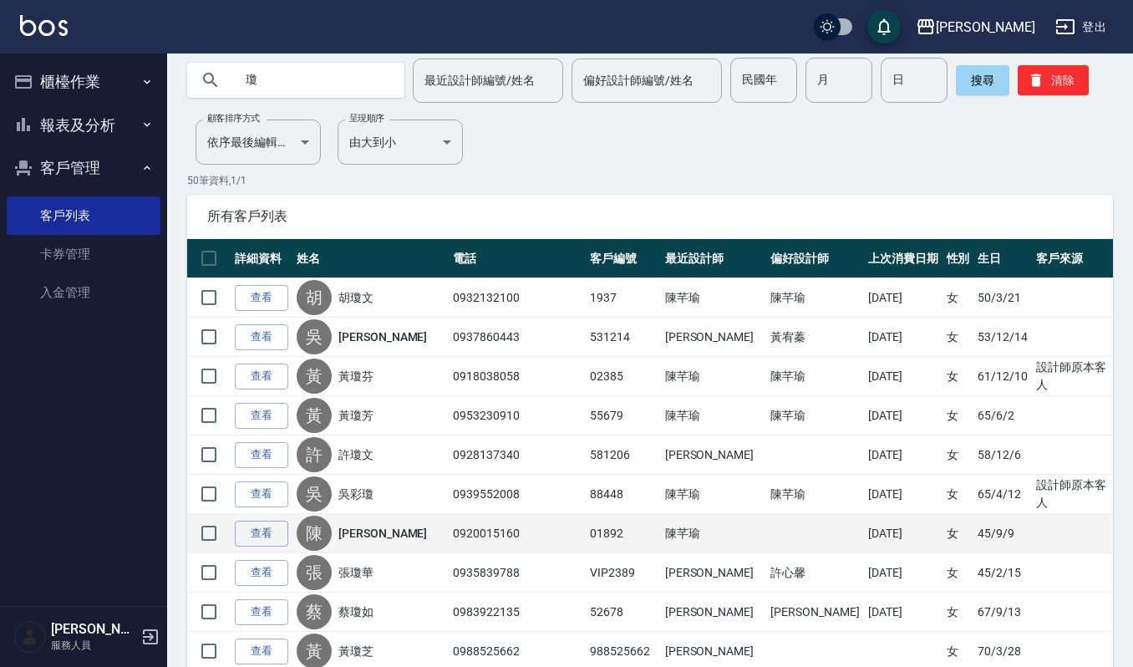
scroll to position [111, 0]
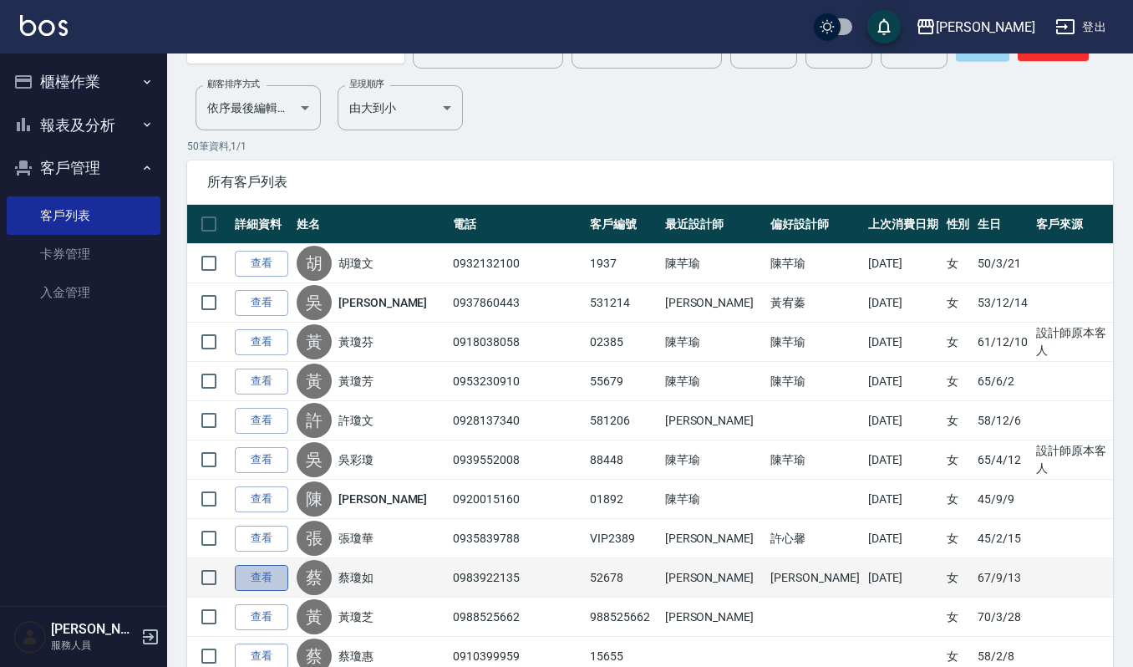
click at [249, 575] on link "查看" at bounding box center [261, 578] width 53 height 26
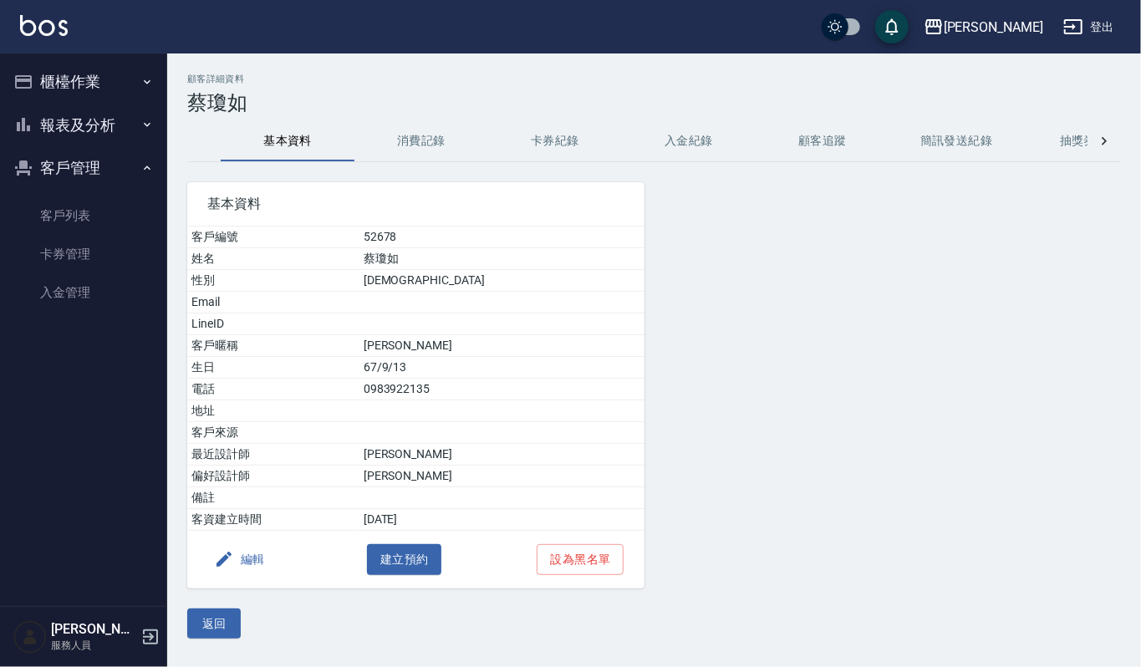
click at [435, 127] on button "消費記錄" at bounding box center [421, 141] width 134 height 40
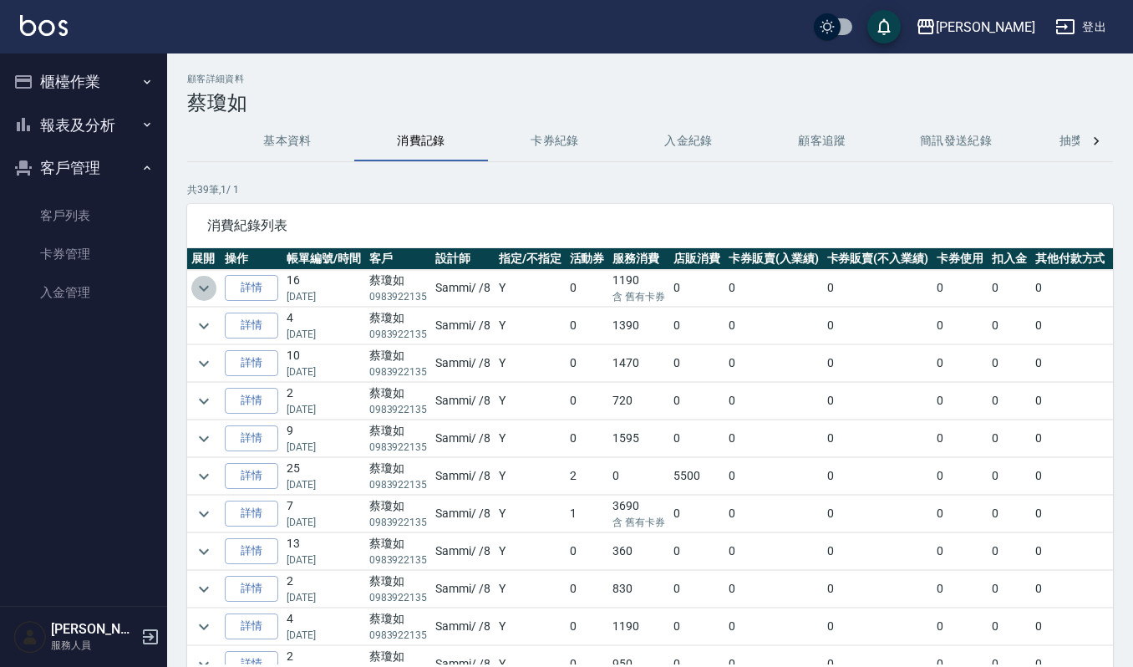
click at [206, 286] on icon "expand row" at bounding box center [204, 288] width 20 height 20
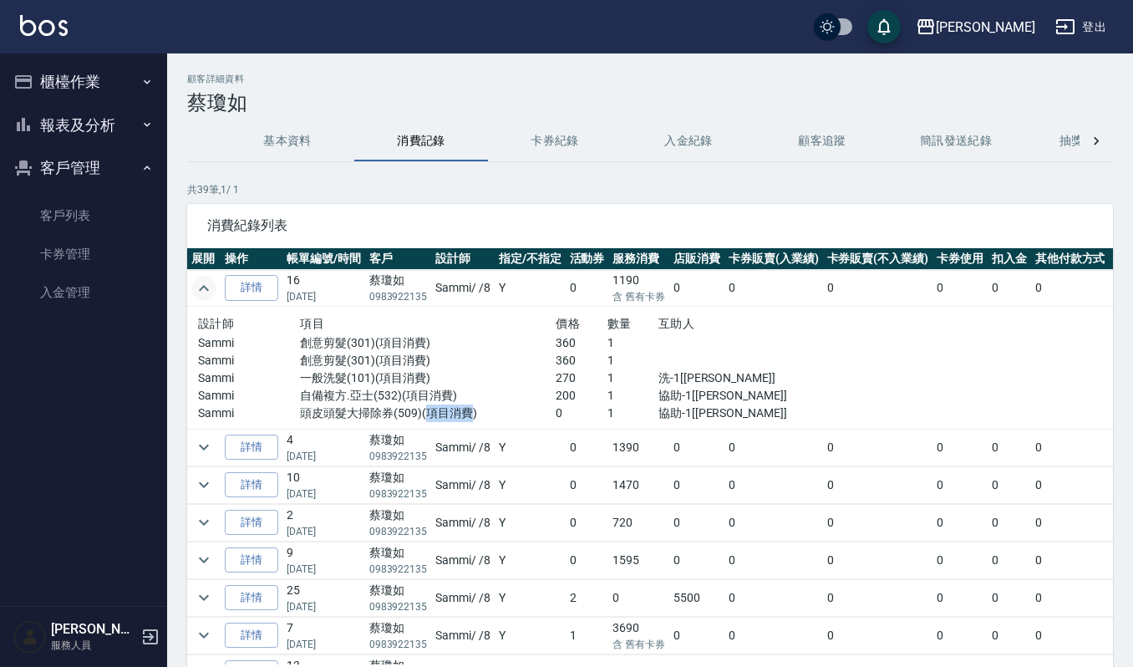
click at [470, 411] on p "頭皮頭髮大掃除券(509)(項目消費)" at bounding box center [428, 414] width 256 height 18
click at [493, 408] on p "頭皮頭髮大掃除券(509)(項目消費)" at bounding box center [428, 414] width 256 height 18
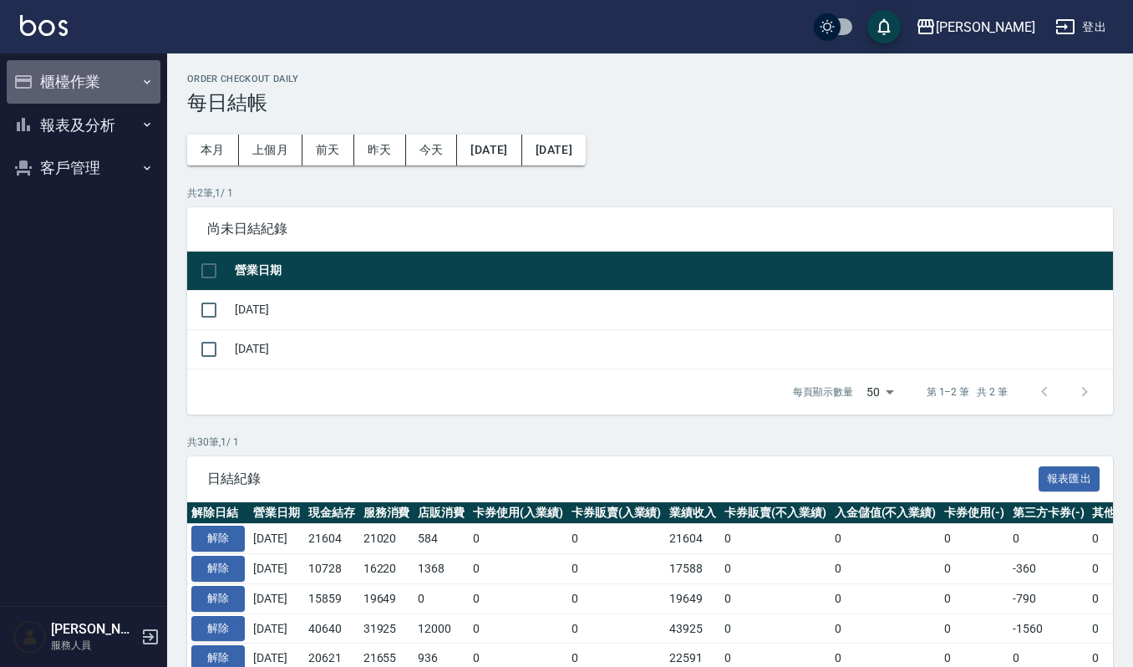
click at [110, 90] on button "櫃檯作業" at bounding box center [84, 81] width 154 height 43
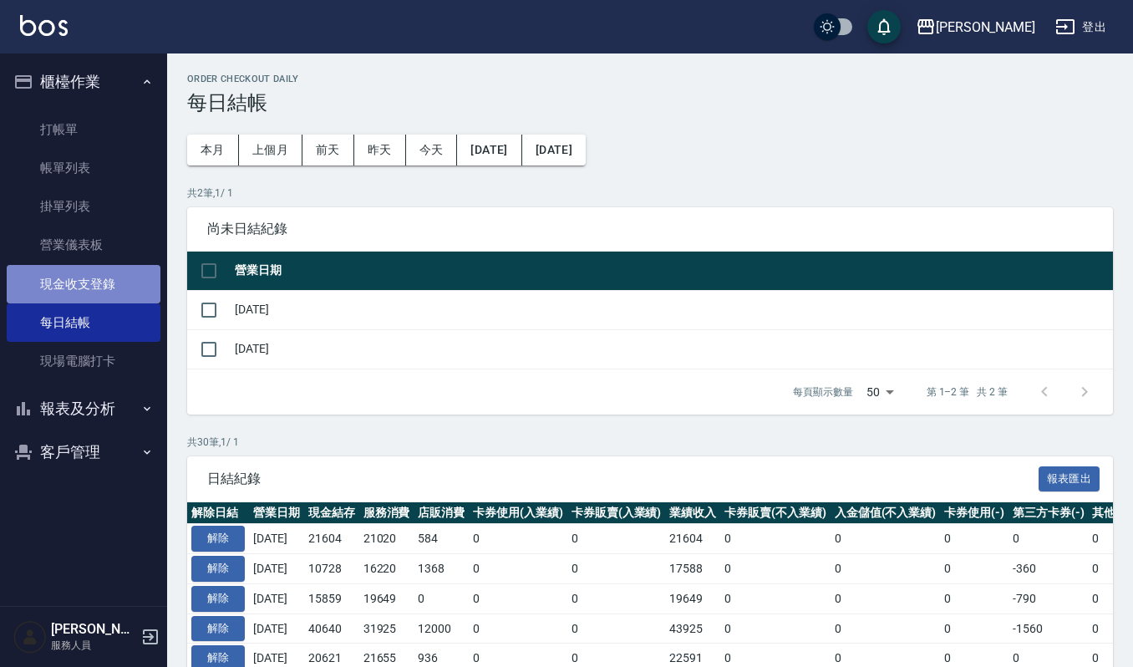
click at [107, 284] on link "現金收支登錄" at bounding box center [84, 284] width 154 height 38
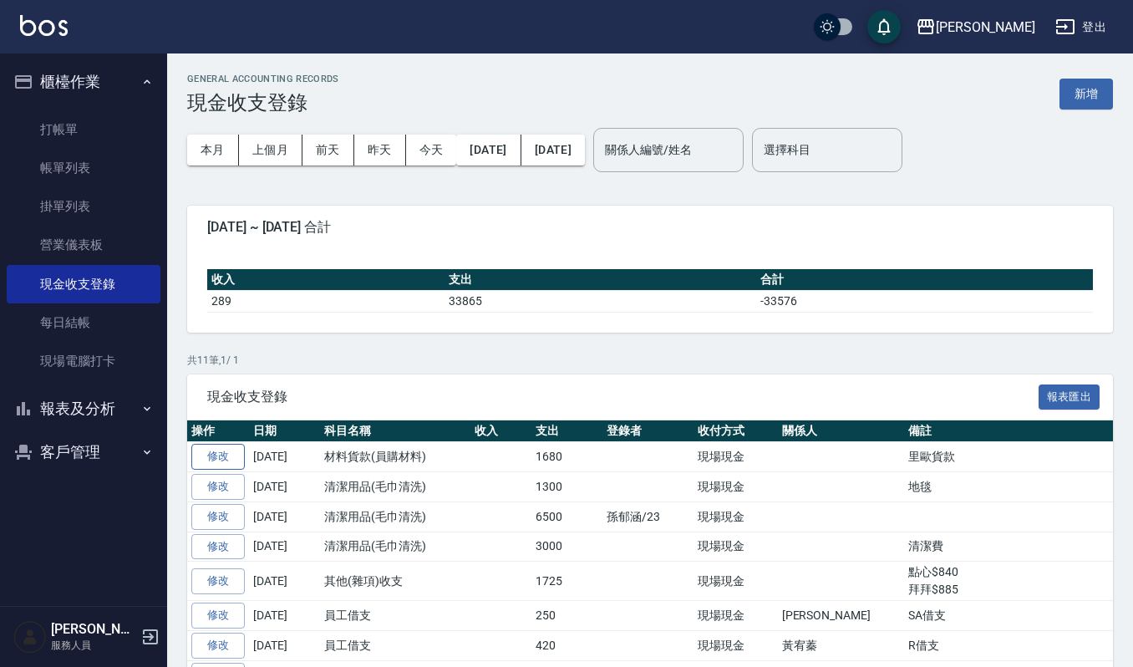
click at [226, 460] on link "修改" at bounding box center [217, 457] width 53 height 26
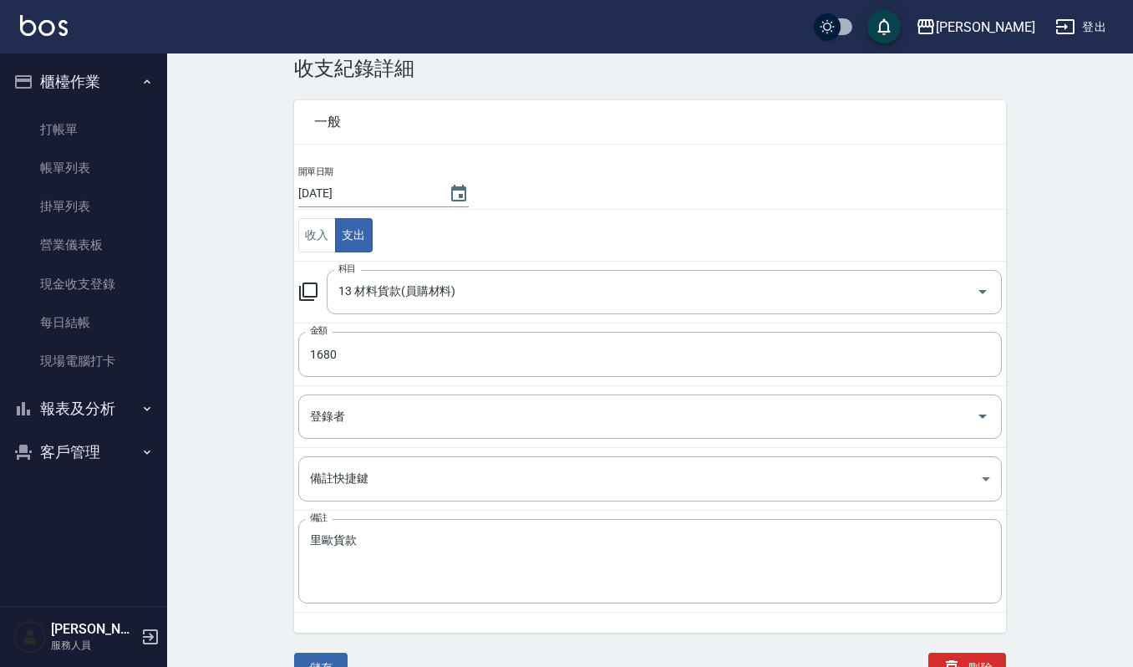
scroll to position [52, 0]
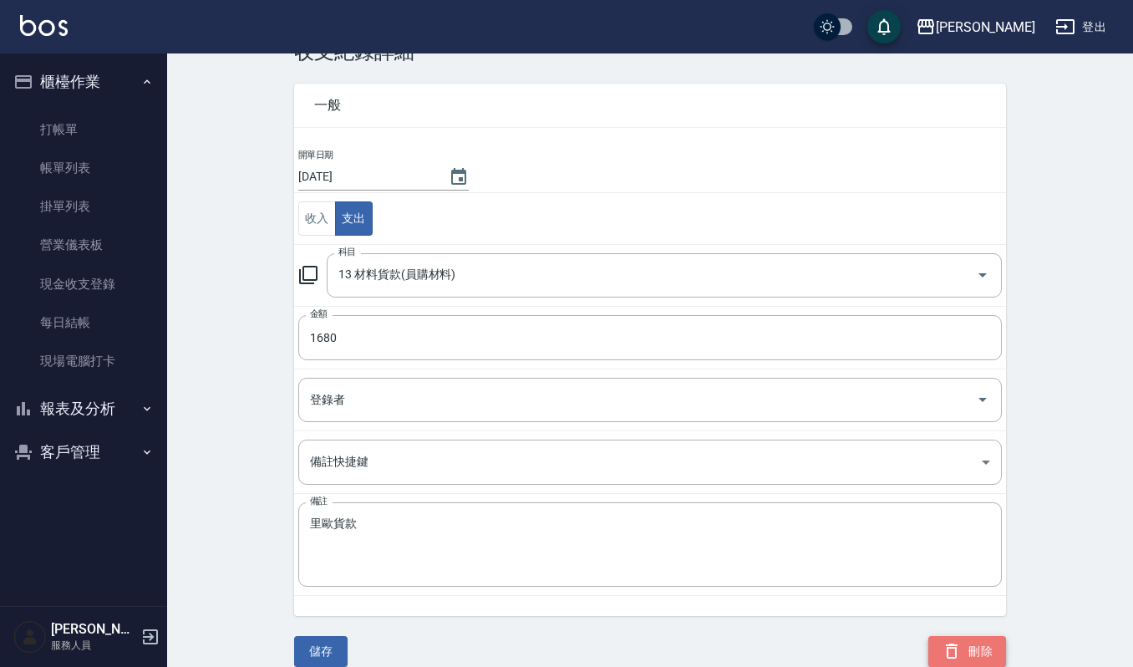
click at [970, 647] on button "刪除" at bounding box center [968, 651] width 78 height 31
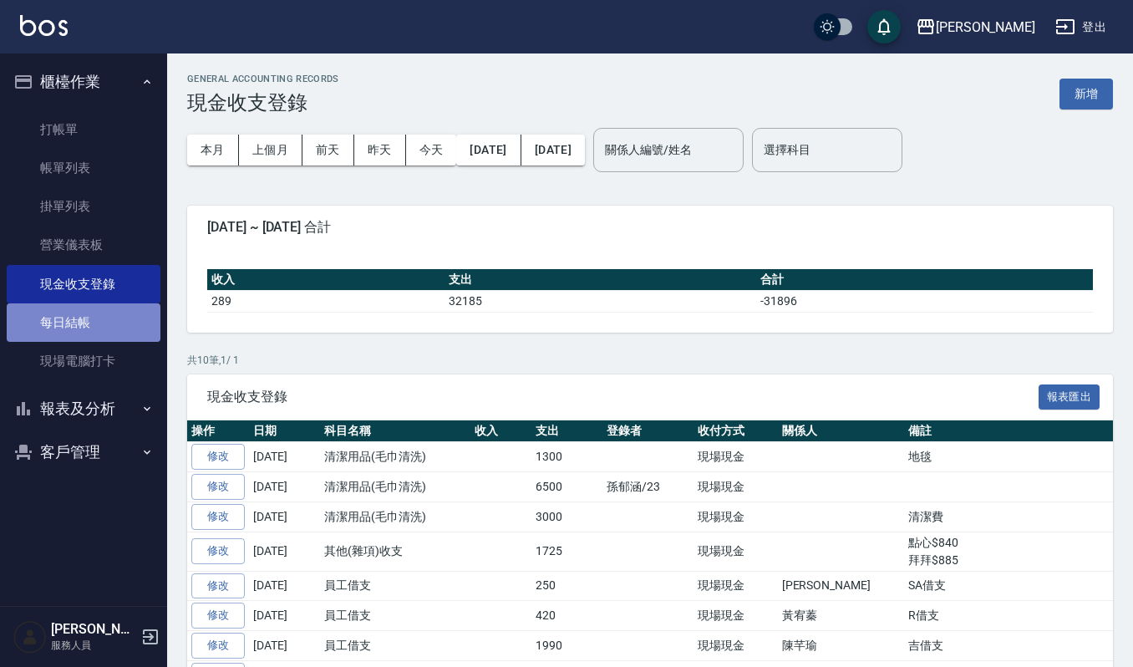
drag, startPoint x: 119, startPoint y: 308, endPoint x: 151, endPoint y: 319, distance: 34.4
click at [119, 308] on link "每日結帳" at bounding box center [84, 322] width 154 height 38
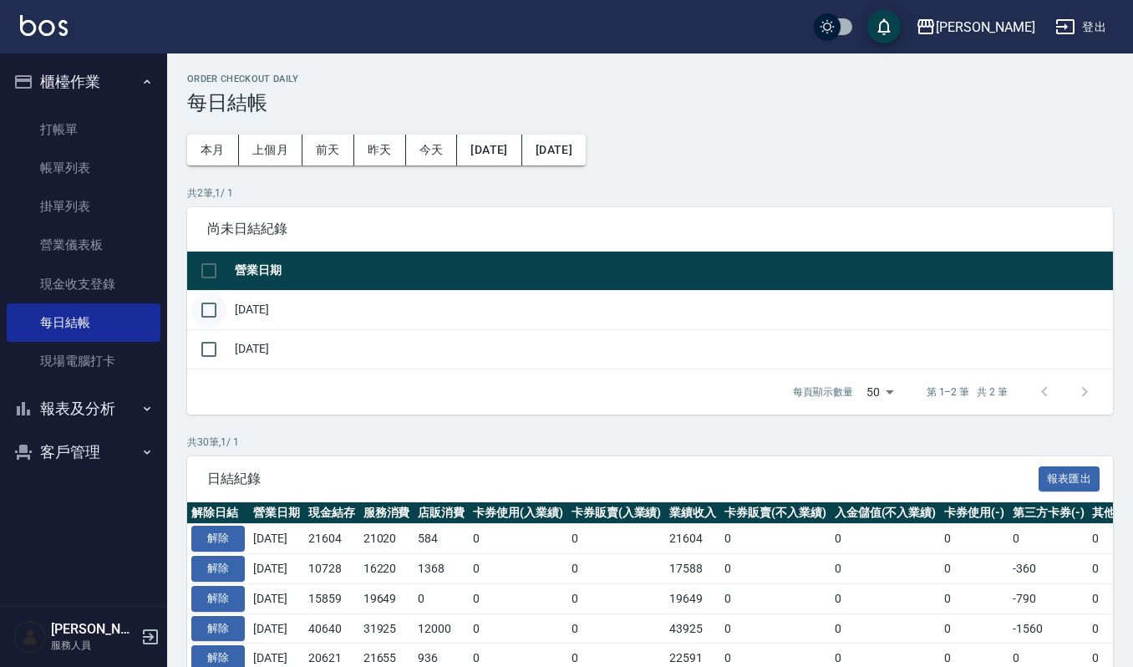
click at [211, 296] on input "checkbox" at bounding box center [208, 310] width 35 height 35
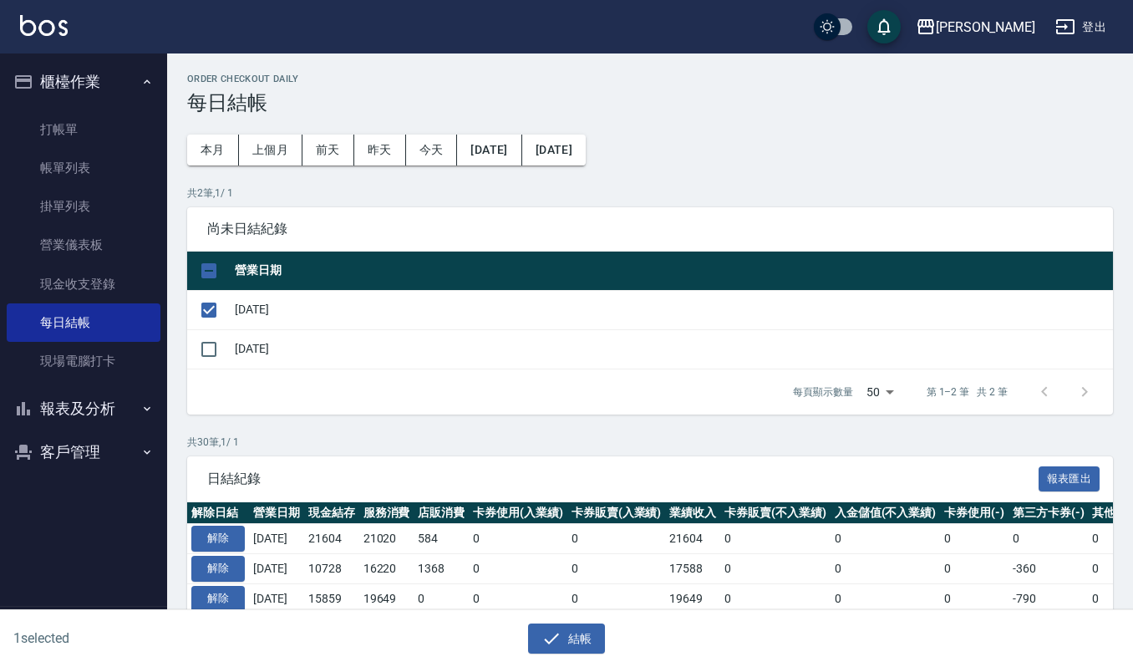
drag, startPoint x: 528, startPoint y: 615, endPoint x: 634, endPoint y: 656, distance: 113.0
click at [535, 623] on div "結帳" at bounding box center [560, 632] width 560 height 44
click at [634, 657] on div "1 selected 結帳" at bounding box center [566, 639] width 1133 height 58
click at [573, 630] on button "結帳" at bounding box center [567, 639] width 78 height 31
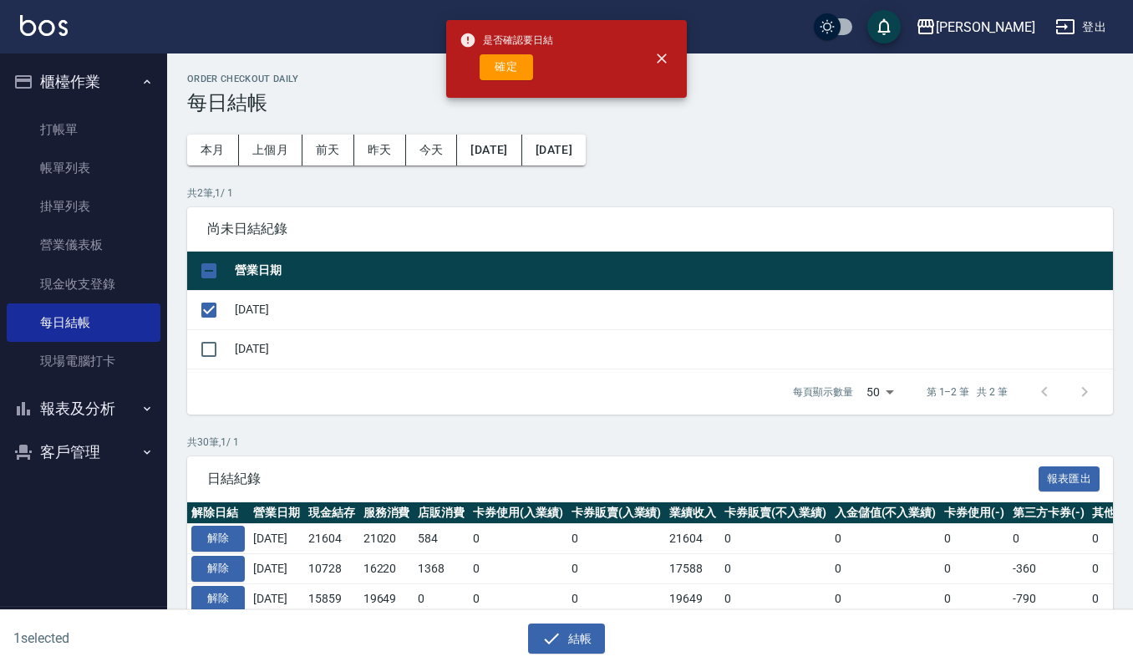
click at [513, 85] on div "是否確認要日結 確定" at bounding box center [507, 59] width 94 height 68
click at [519, 70] on button "確定" at bounding box center [506, 67] width 53 height 26
checkbox input "false"
